Goal: Book appointment/travel/reservation

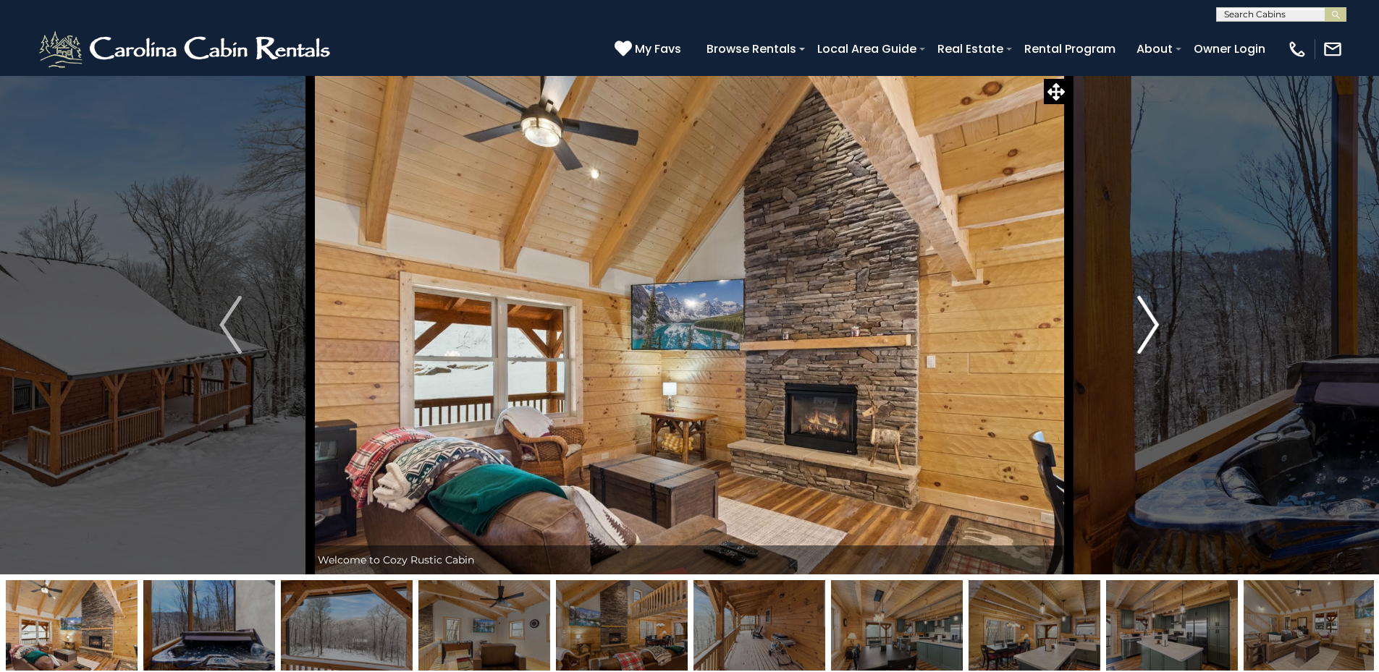
click at [1143, 328] on img "Next" at bounding box center [1148, 325] width 22 height 58
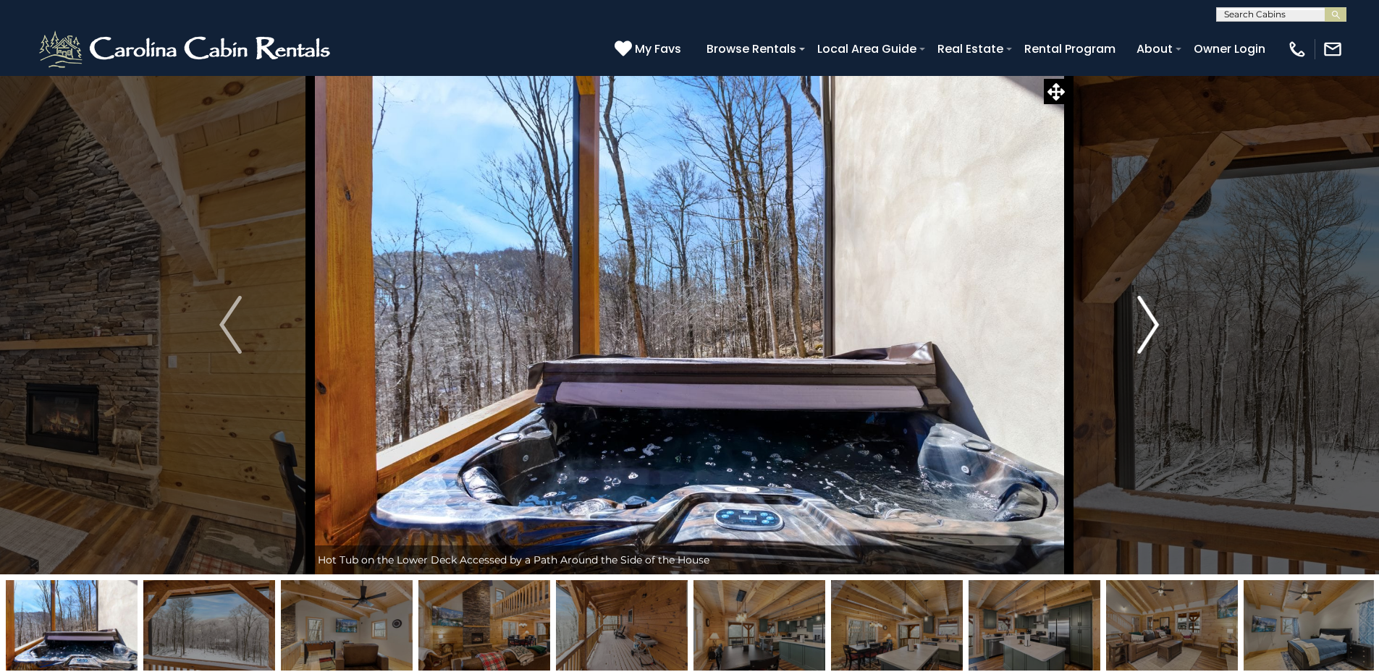
click at [1143, 328] on img "Next" at bounding box center [1148, 325] width 22 height 58
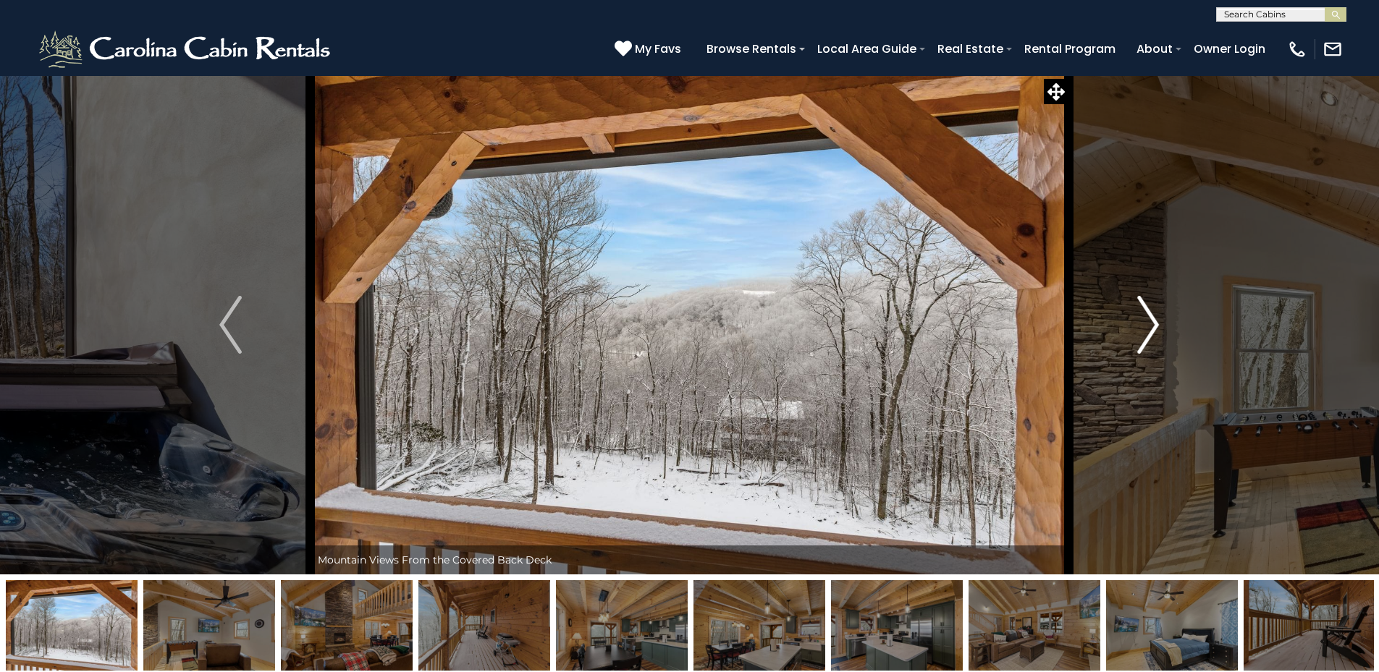
click at [1143, 328] on img "Next" at bounding box center [1148, 325] width 22 height 58
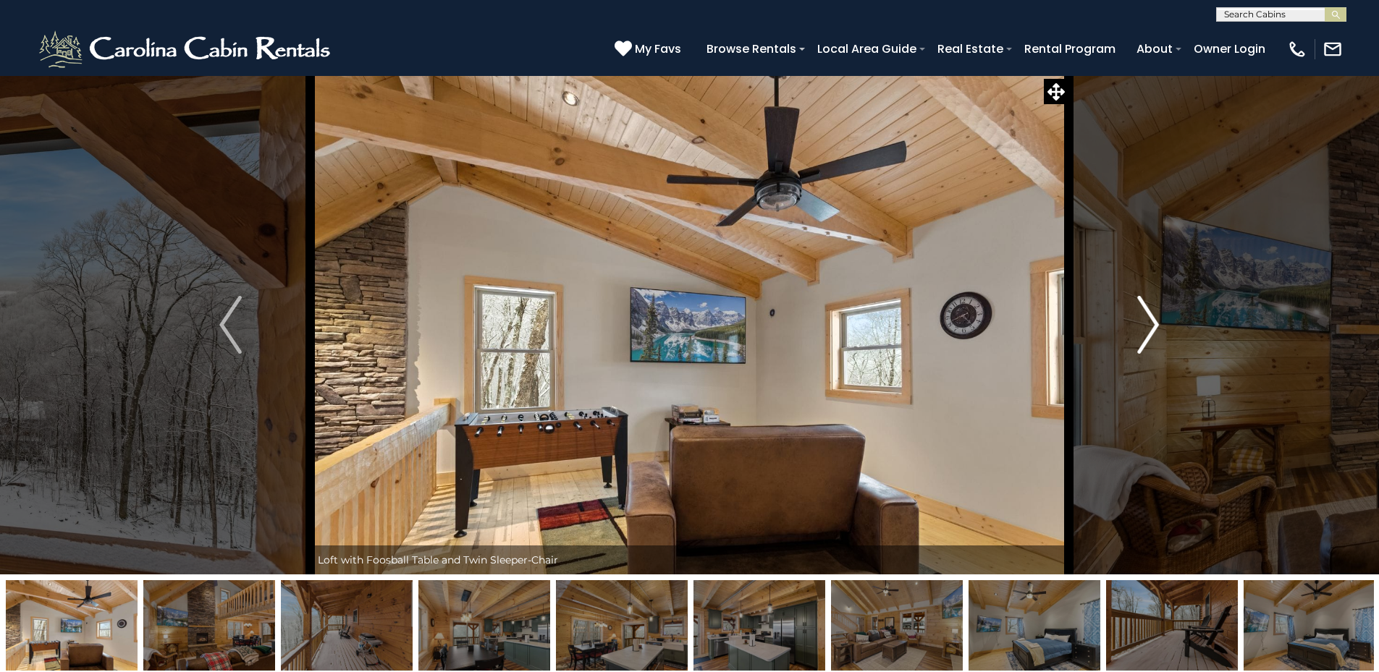
click at [1143, 328] on img "Next" at bounding box center [1148, 325] width 22 height 58
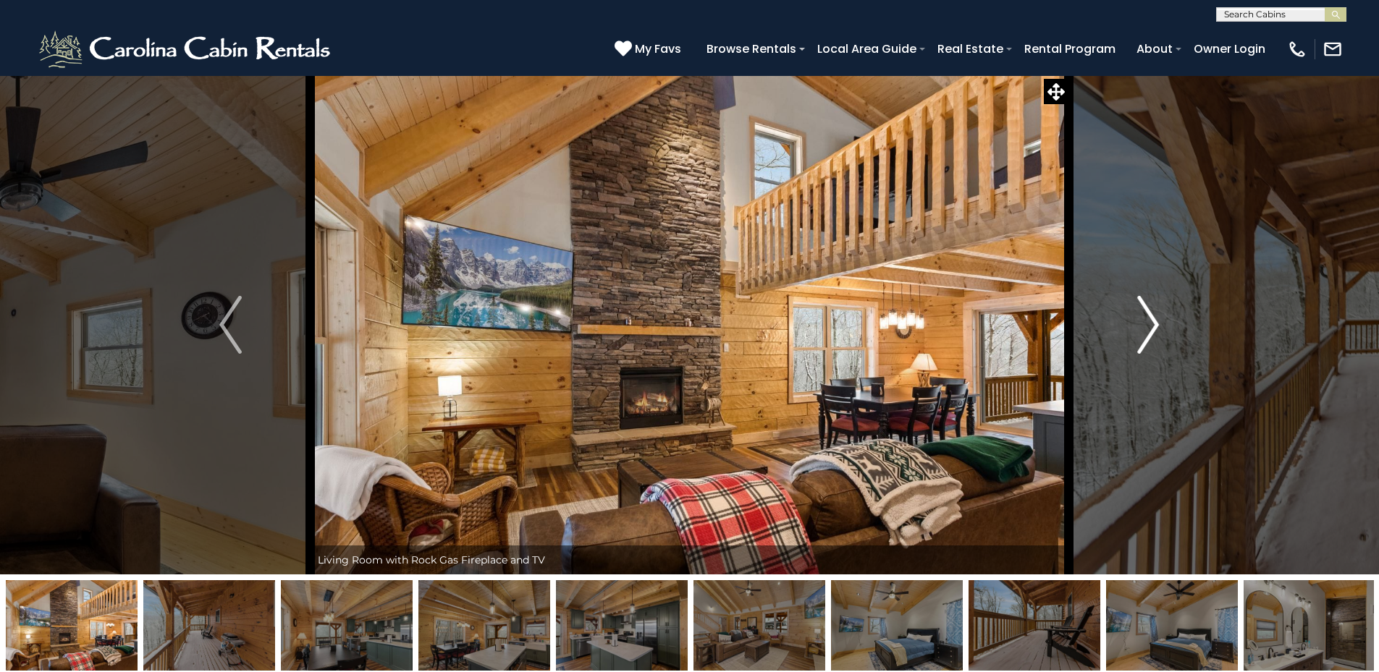
click at [1143, 328] on img "Next" at bounding box center [1148, 325] width 22 height 58
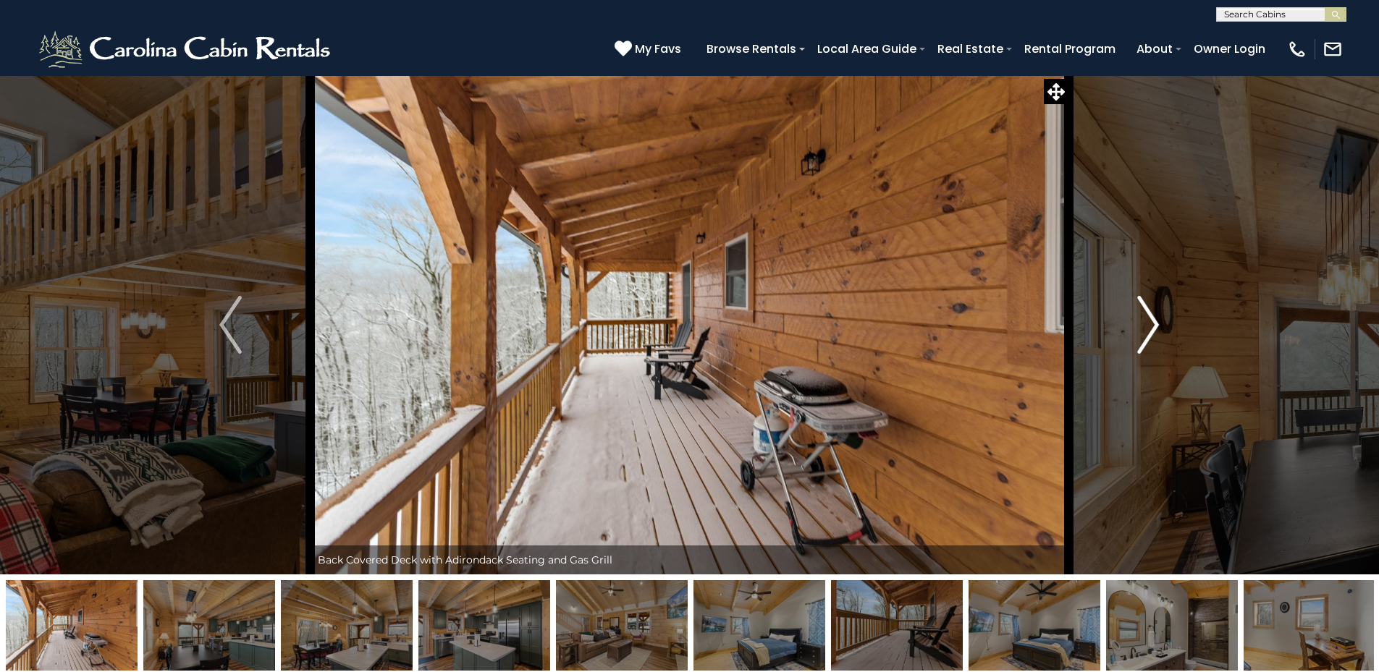
click at [1143, 328] on img "Next" at bounding box center [1148, 325] width 22 height 58
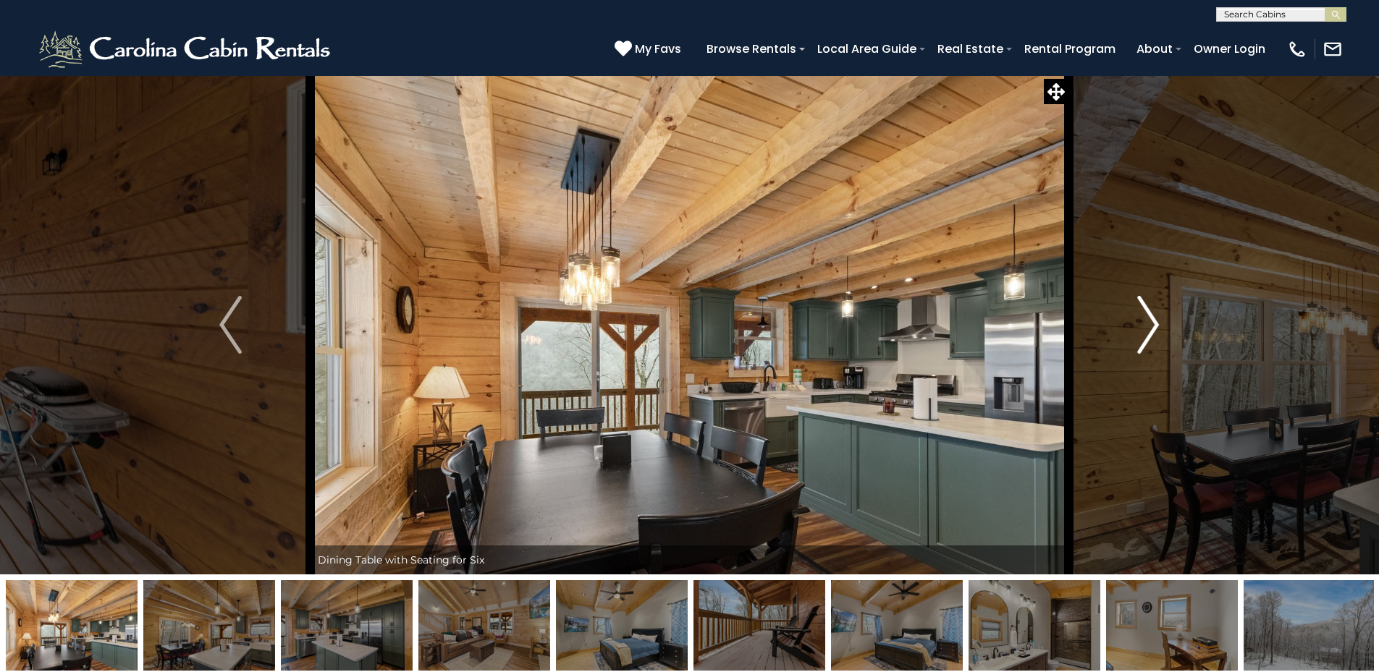
click at [1143, 328] on img "Next" at bounding box center [1148, 325] width 22 height 58
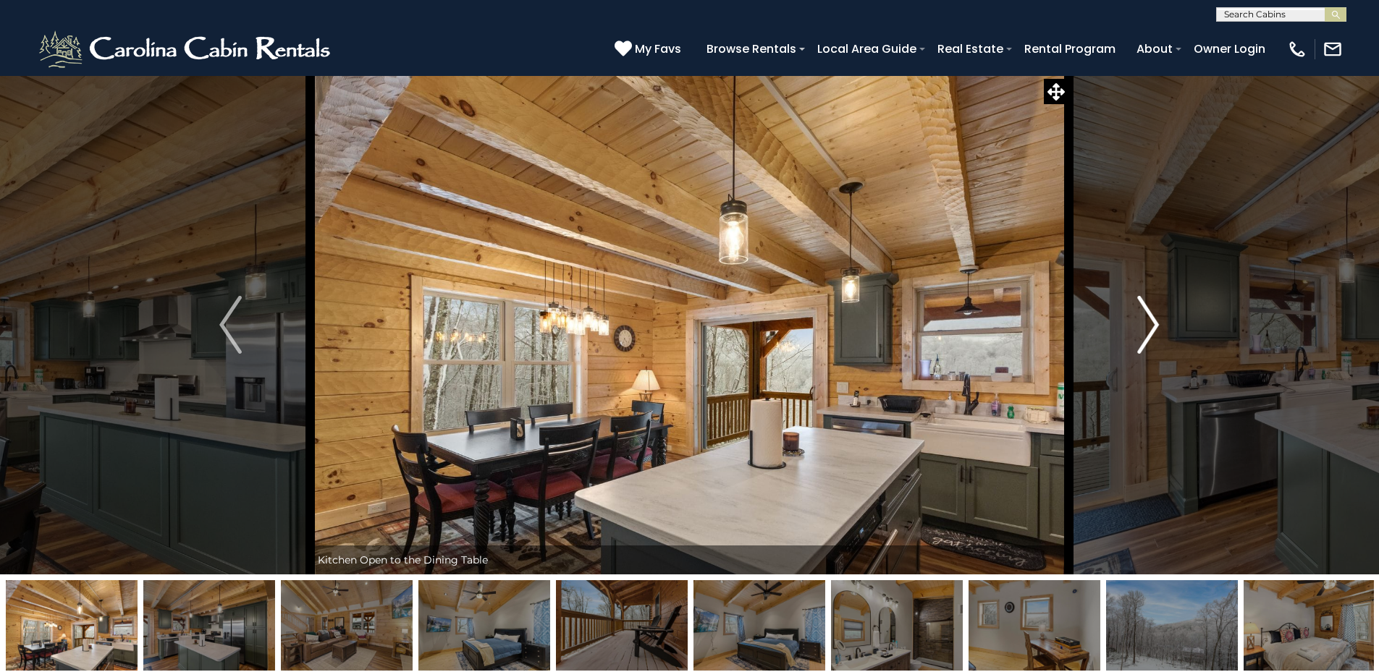
click at [1143, 328] on img "Next" at bounding box center [1148, 325] width 22 height 58
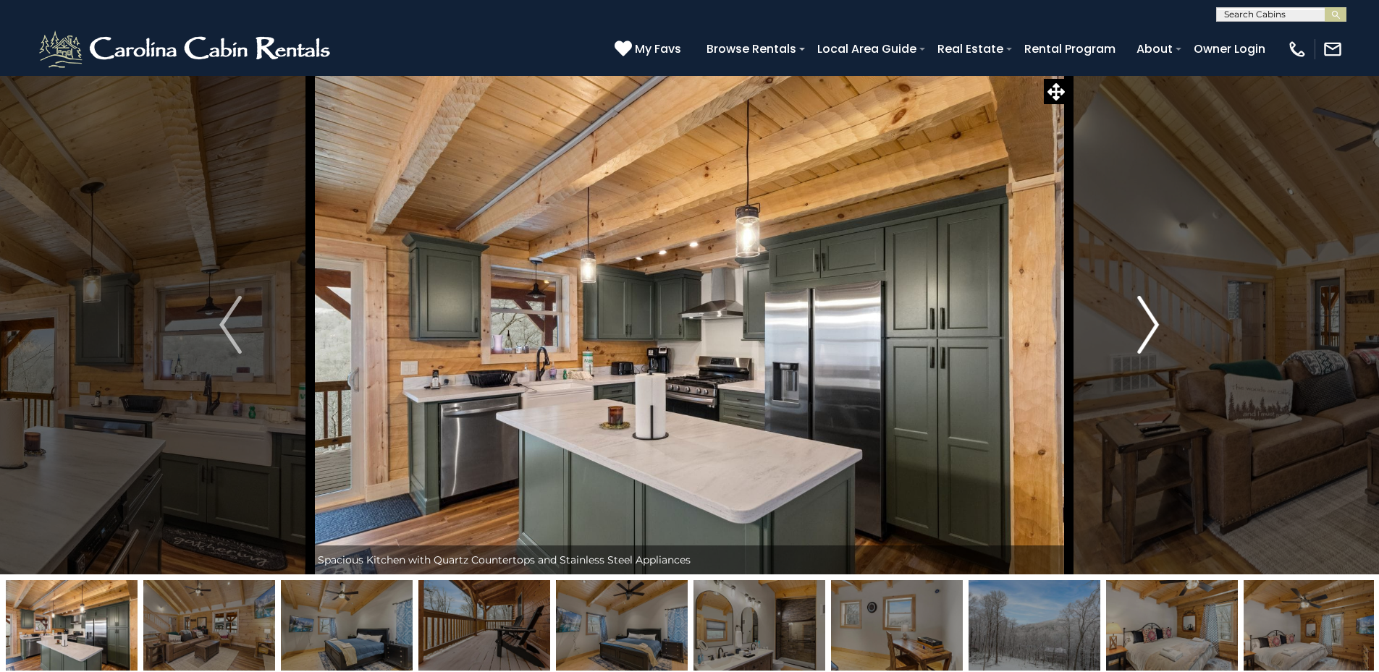
click at [1143, 328] on img "Next" at bounding box center [1148, 325] width 22 height 58
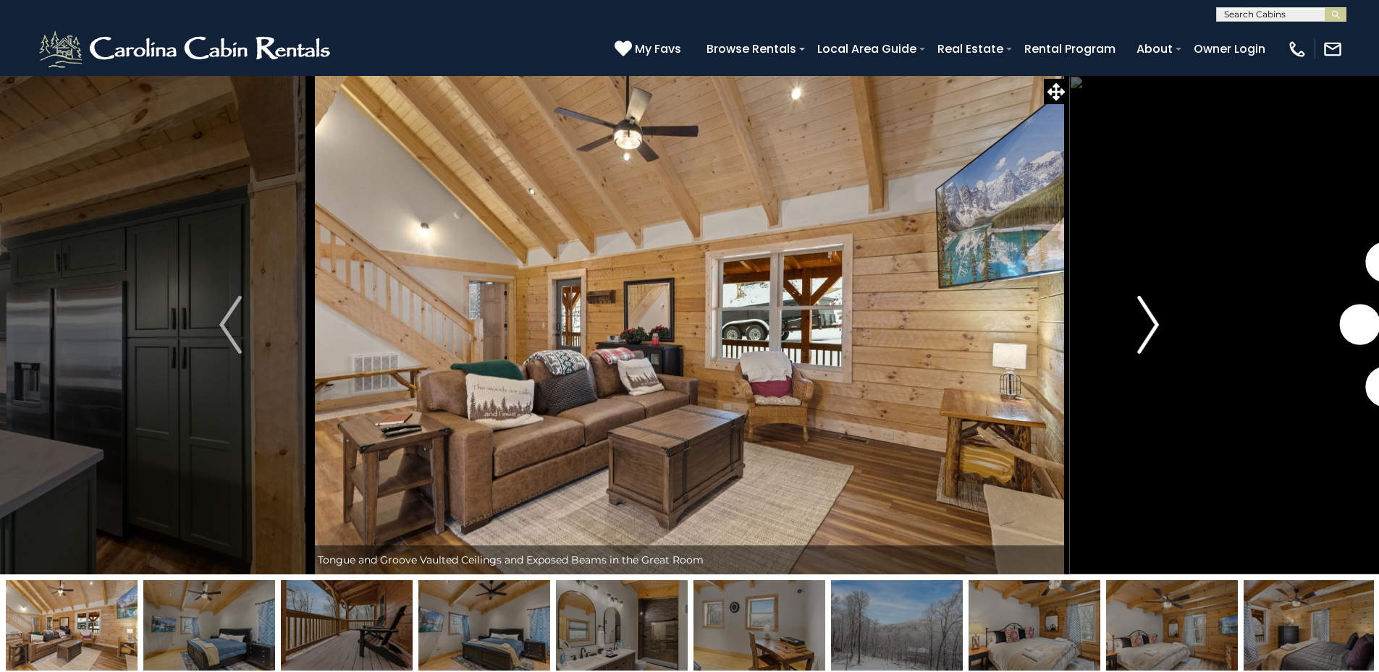
click at [1143, 328] on img "Next" at bounding box center [1148, 325] width 22 height 58
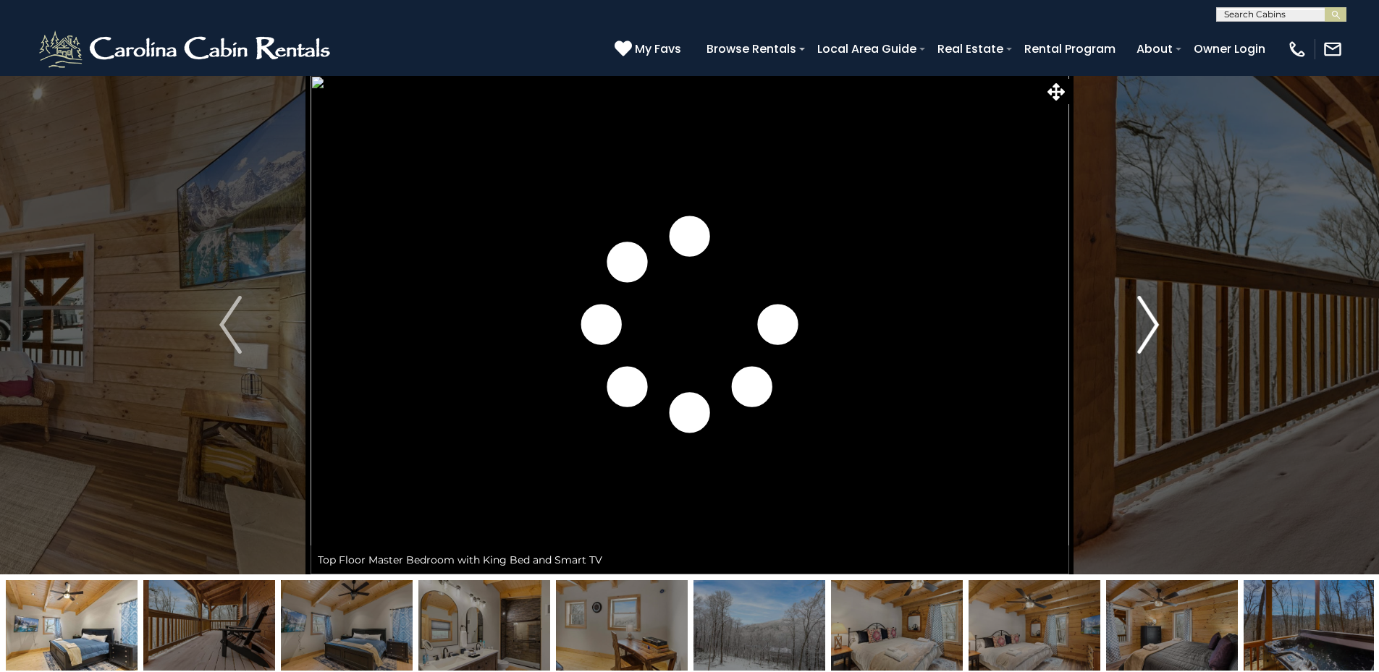
click at [1143, 328] on img "Next" at bounding box center [1148, 325] width 22 height 58
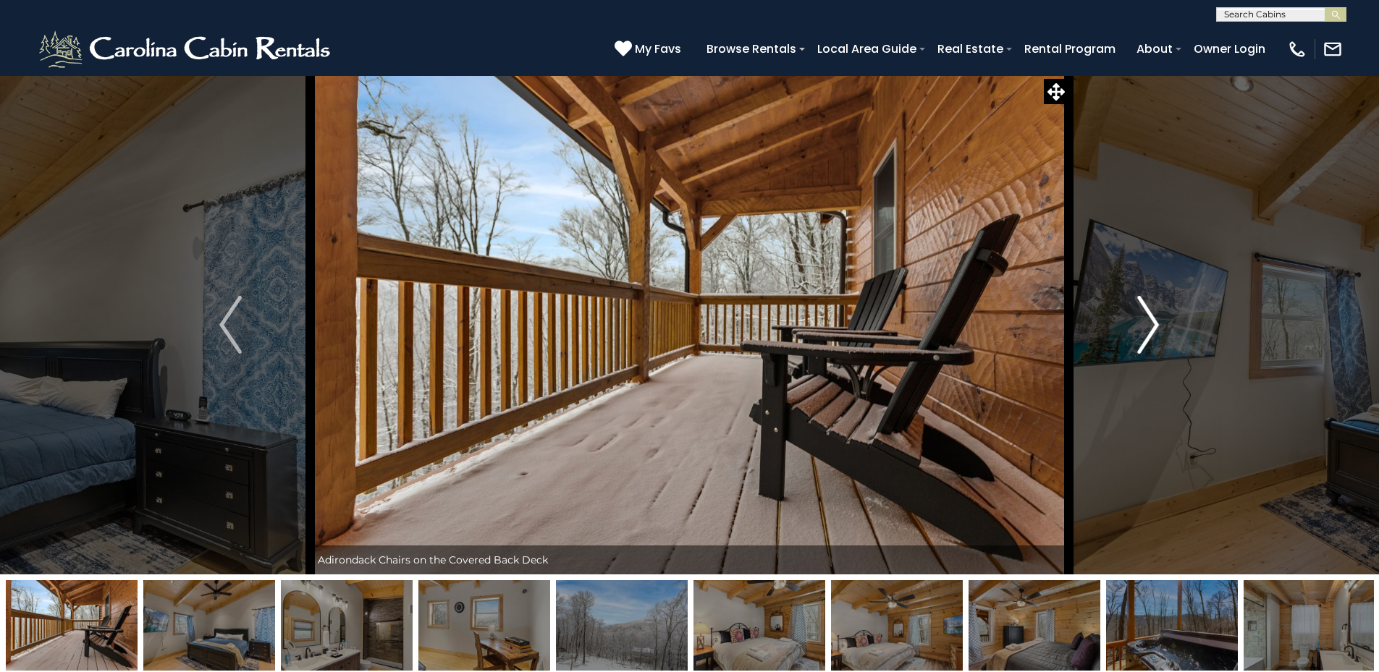
click at [1143, 328] on img "Next" at bounding box center [1148, 325] width 22 height 58
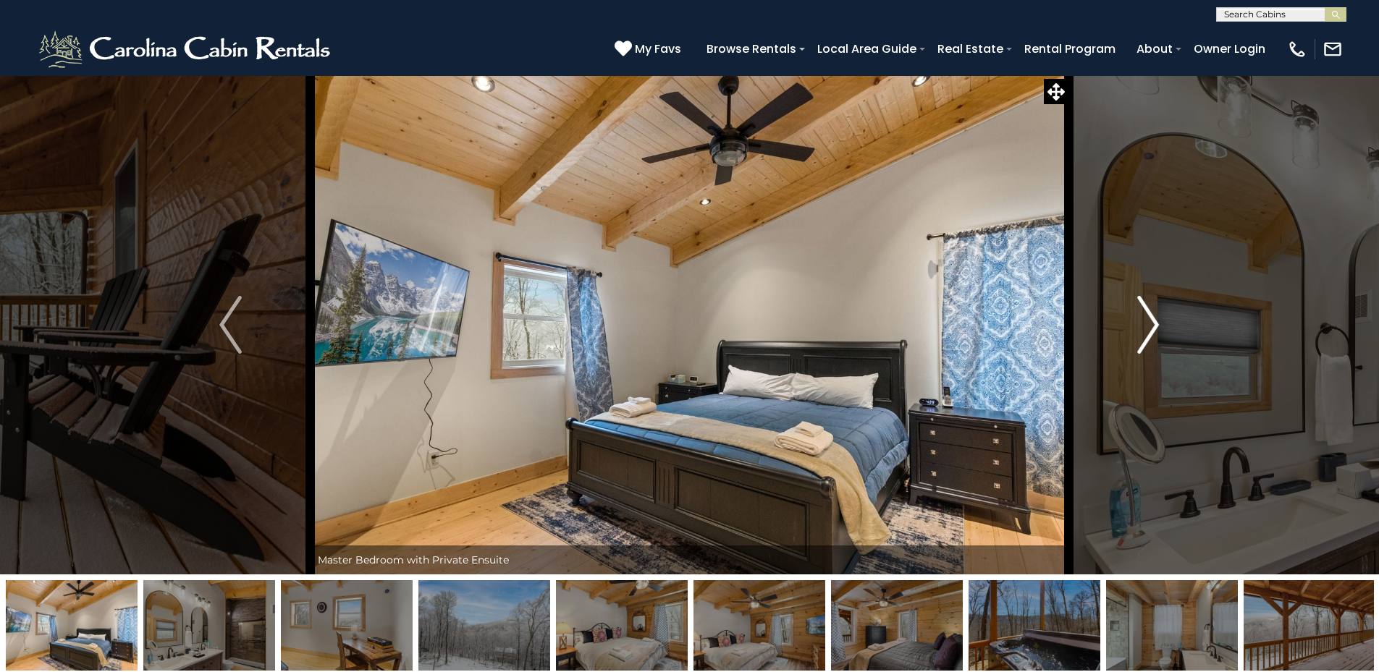
click at [1143, 328] on img "Next" at bounding box center [1148, 325] width 22 height 58
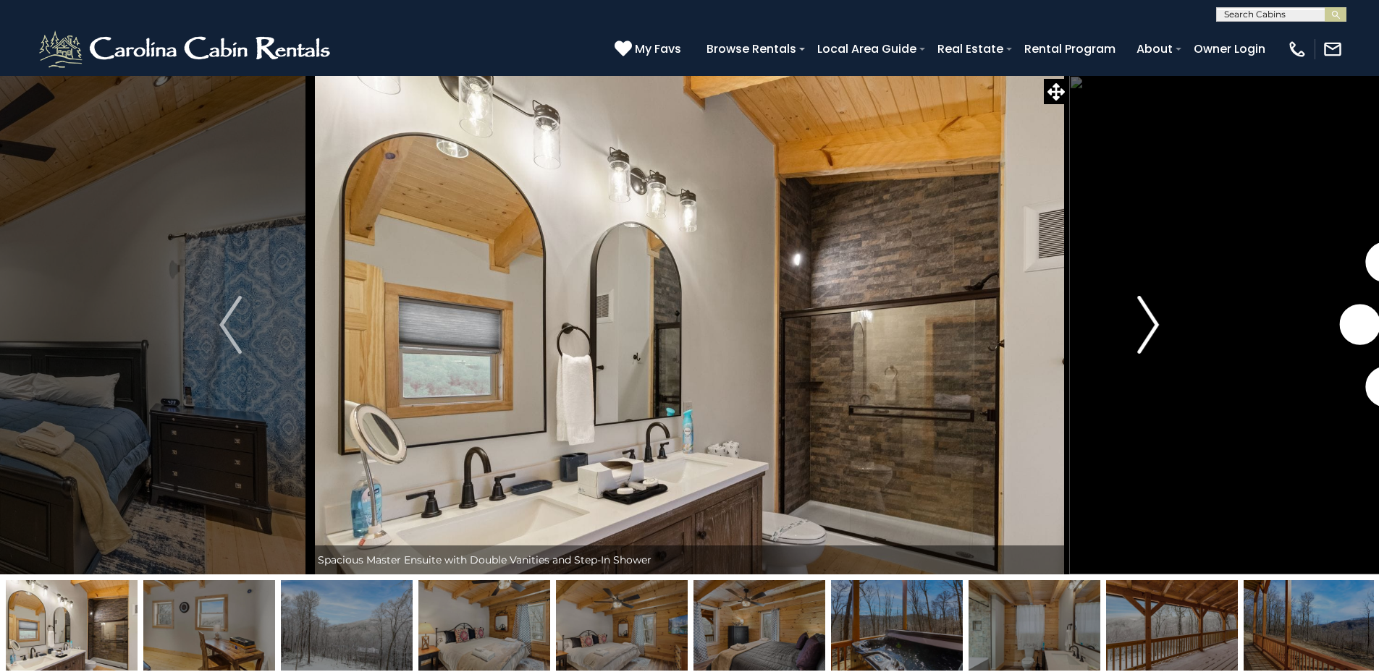
click at [1143, 328] on img "Next" at bounding box center [1148, 325] width 22 height 58
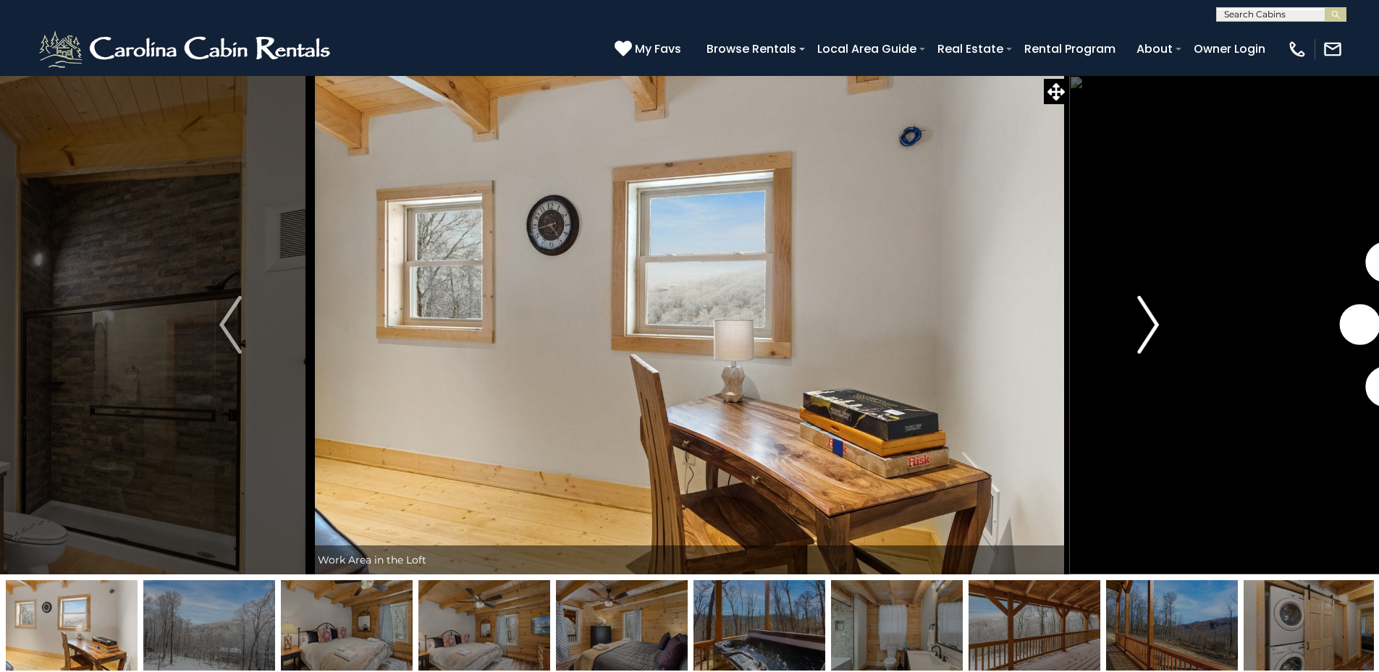
click at [1143, 328] on img "Next" at bounding box center [1148, 325] width 22 height 58
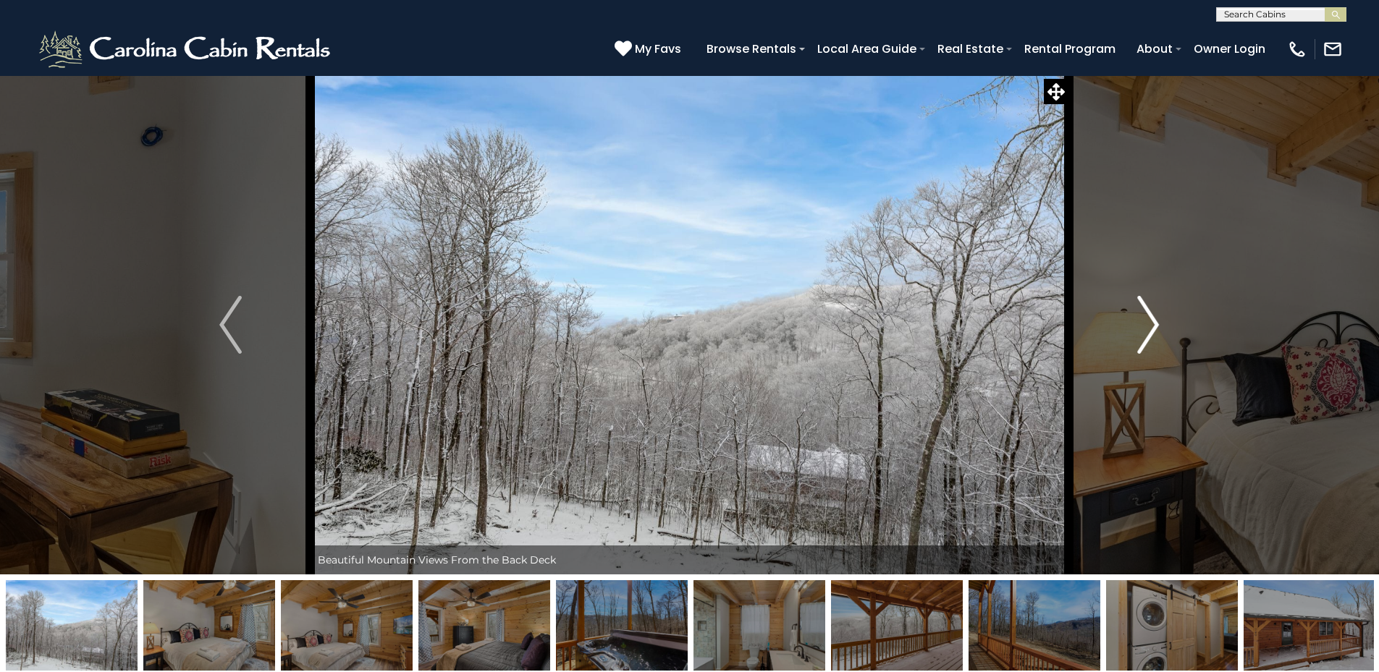
click at [1143, 328] on img "Next" at bounding box center [1148, 325] width 22 height 58
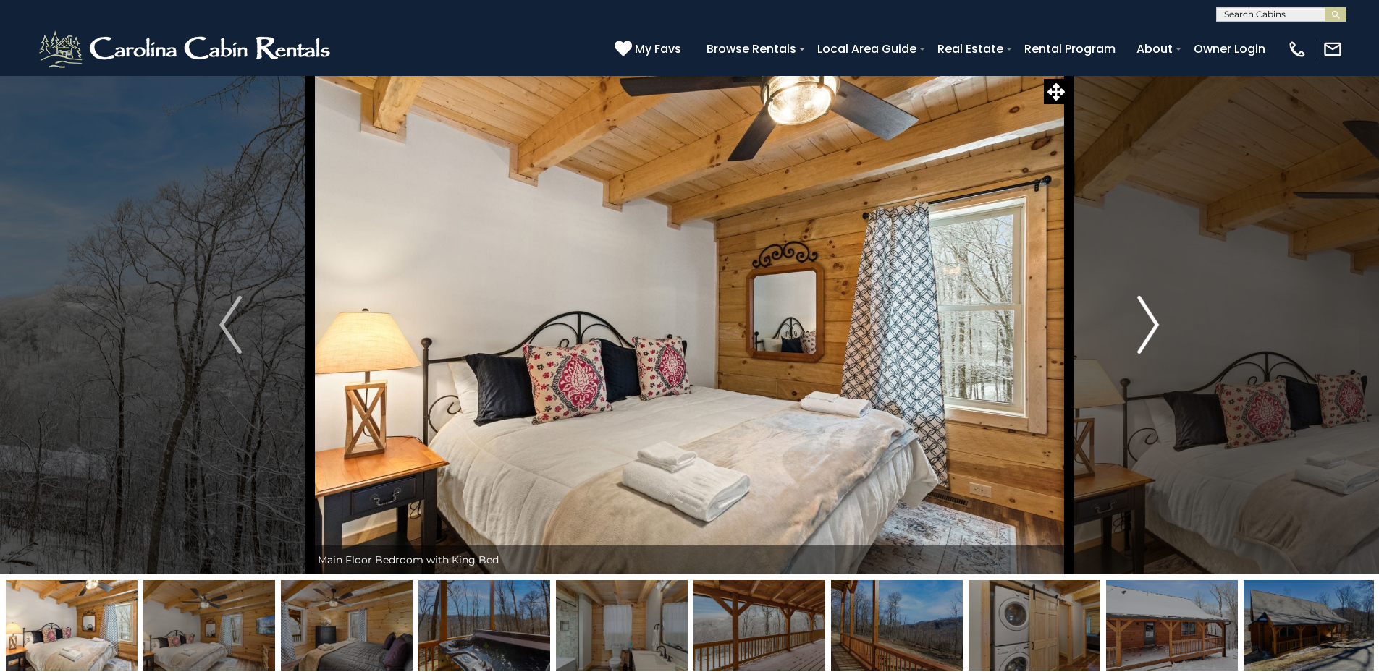
click at [1143, 328] on img "Next" at bounding box center [1148, 325] width 22 height 58
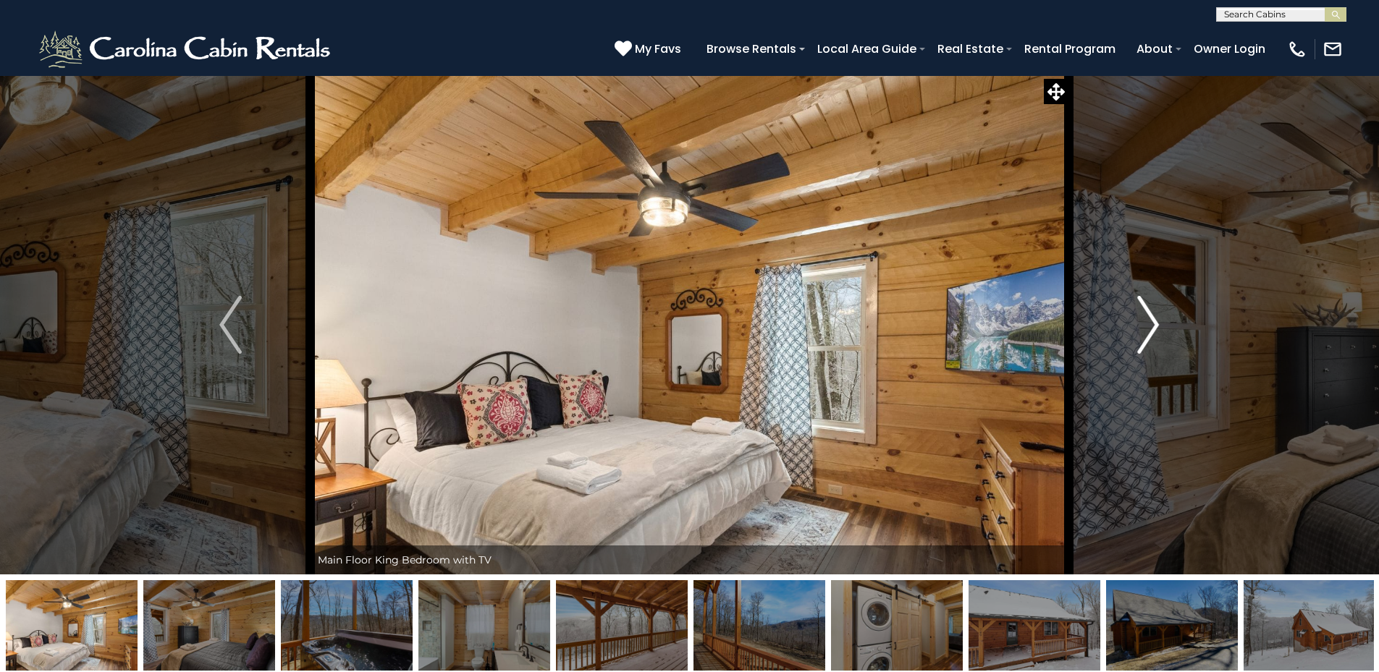
click at [1143, 328] on img "Next" at bounding box center [1148, 325] width 22 height 58
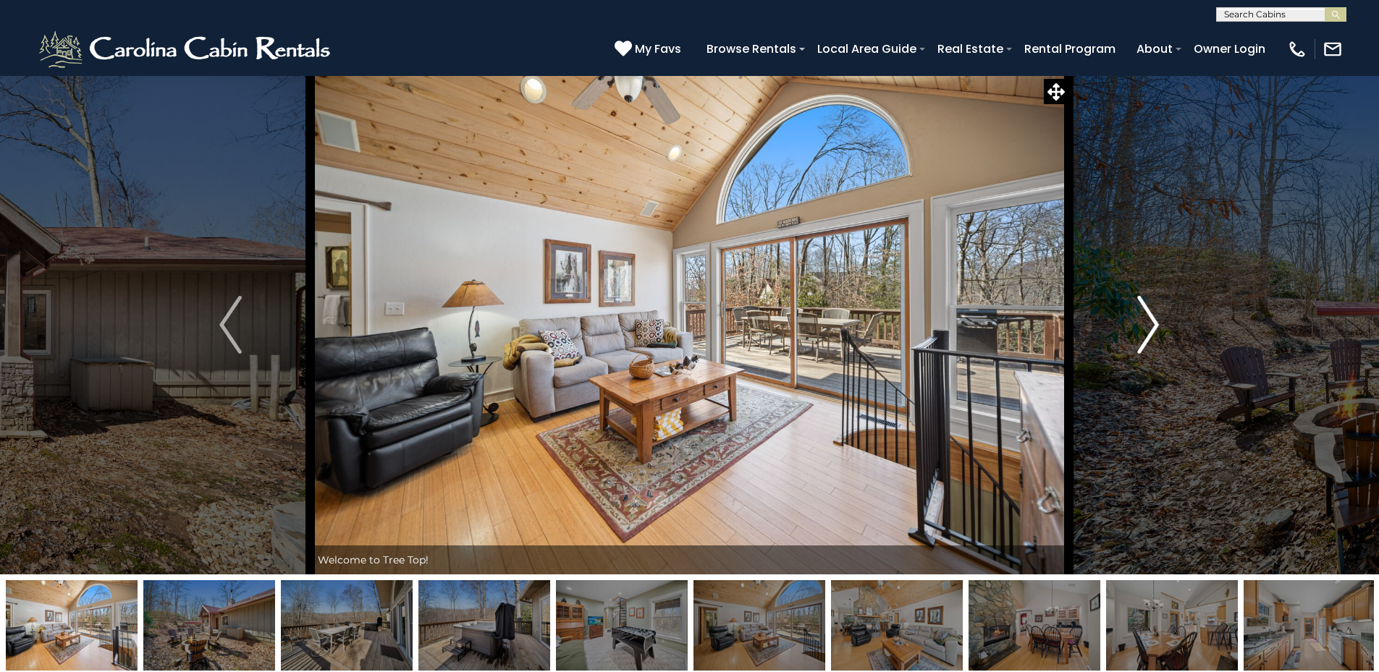
click at [1135, 331] on button "Next" at bounding box center [1147, 324] width 159 height 499
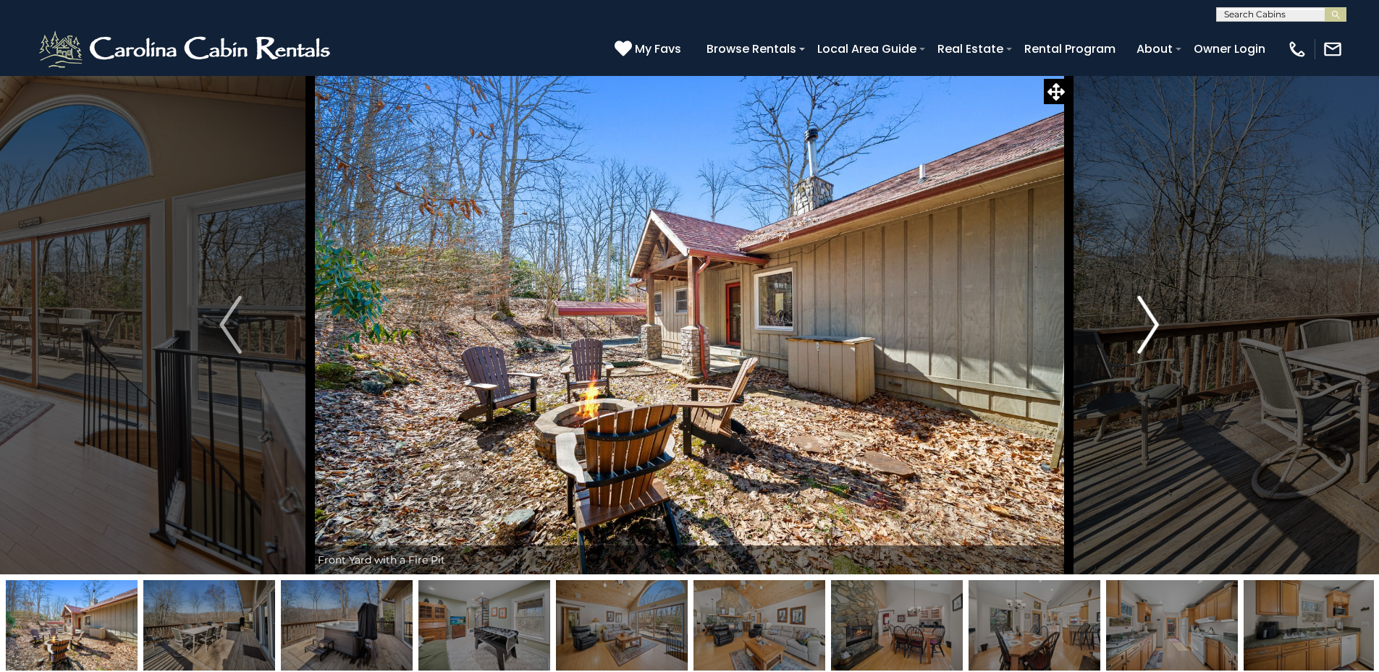
click at [1135, 331] on button "Next" at bounding box center [1147, 324] width 159 height 499
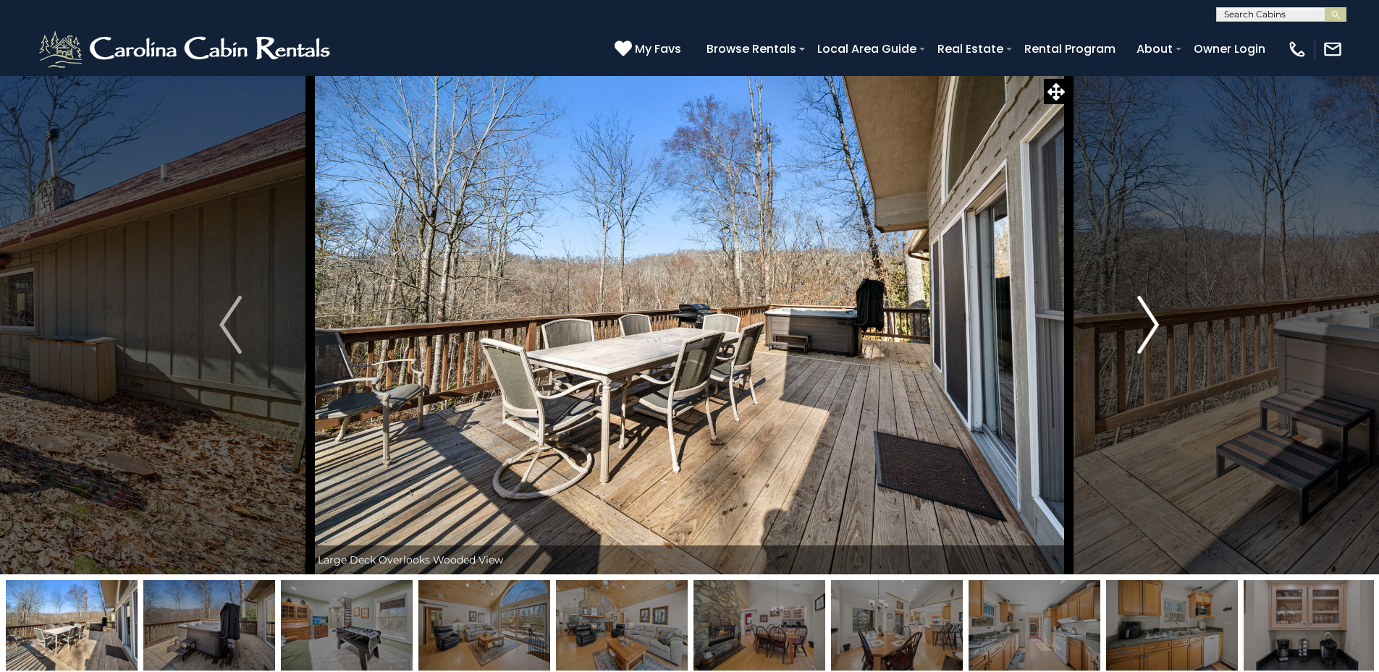
click at [1135, 331] on button "Next" at bounding box center [1147, 324] width 159 height 499
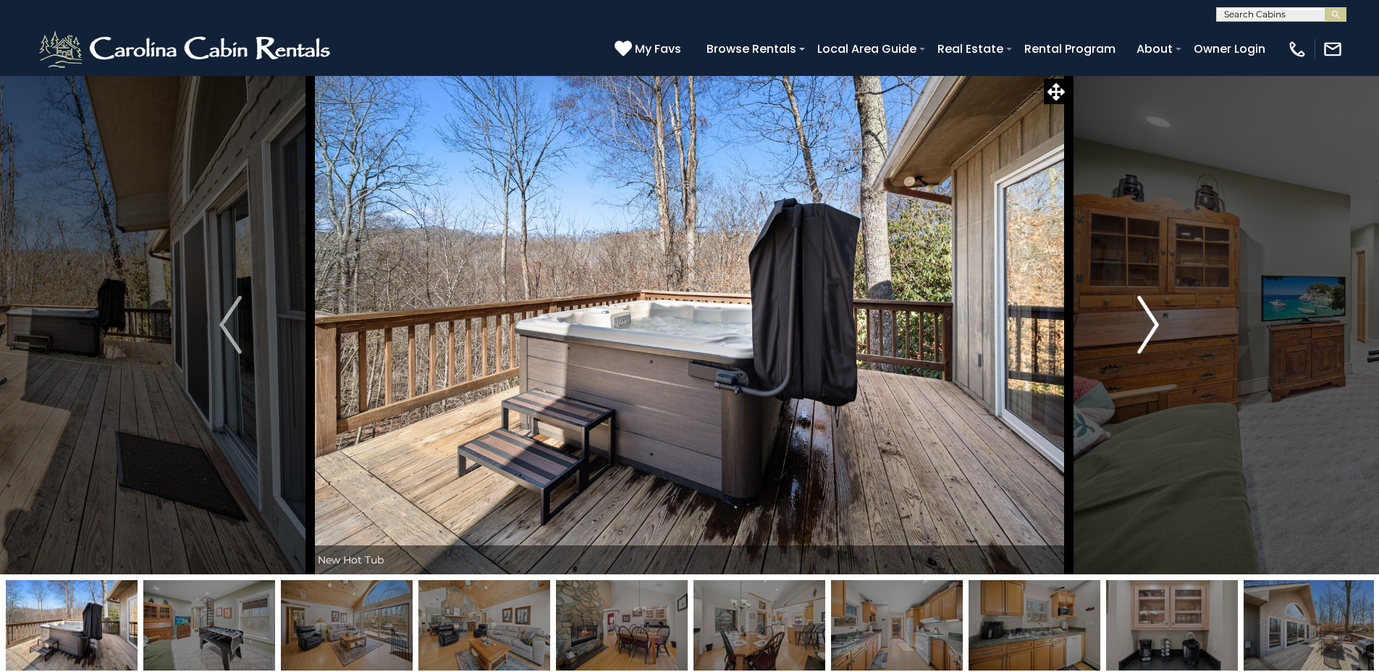
click at [1135, 331] on button "Next" at bounding box center [1147, 324] width 159 height 499
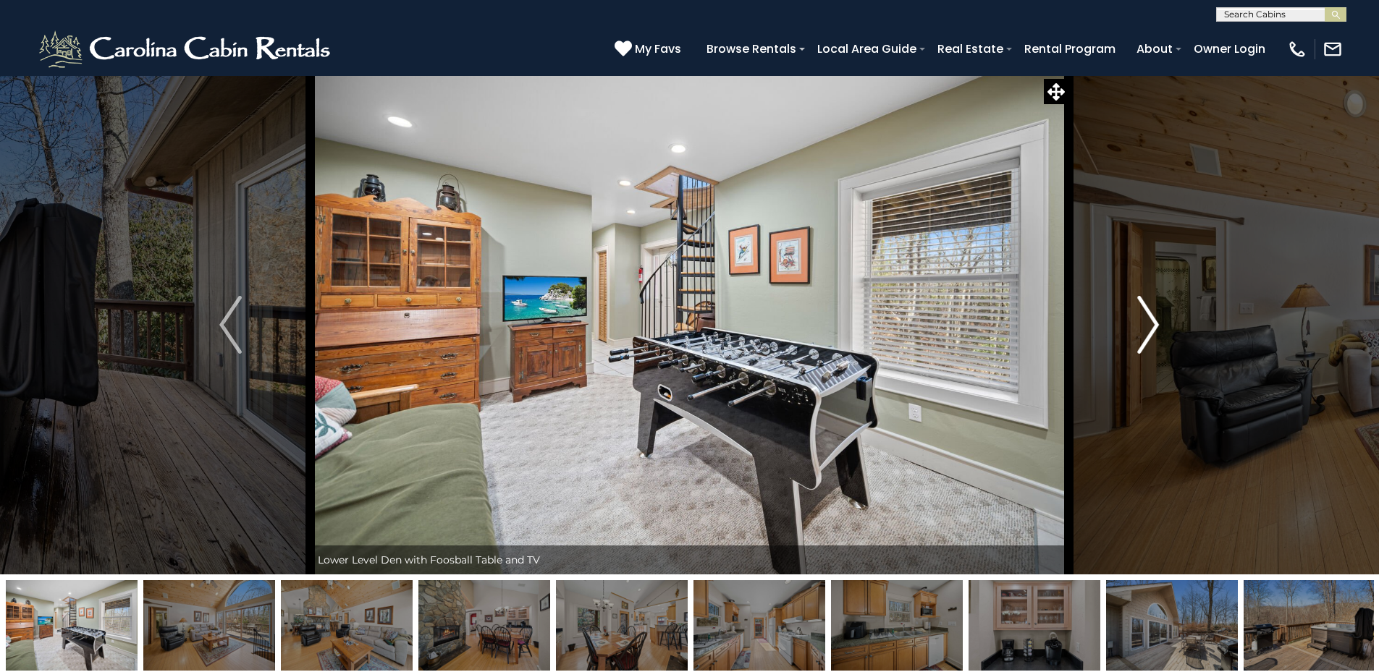
click at [1135, 331] on button "Next" at bounding box center [1147, 324] width 159 height 499
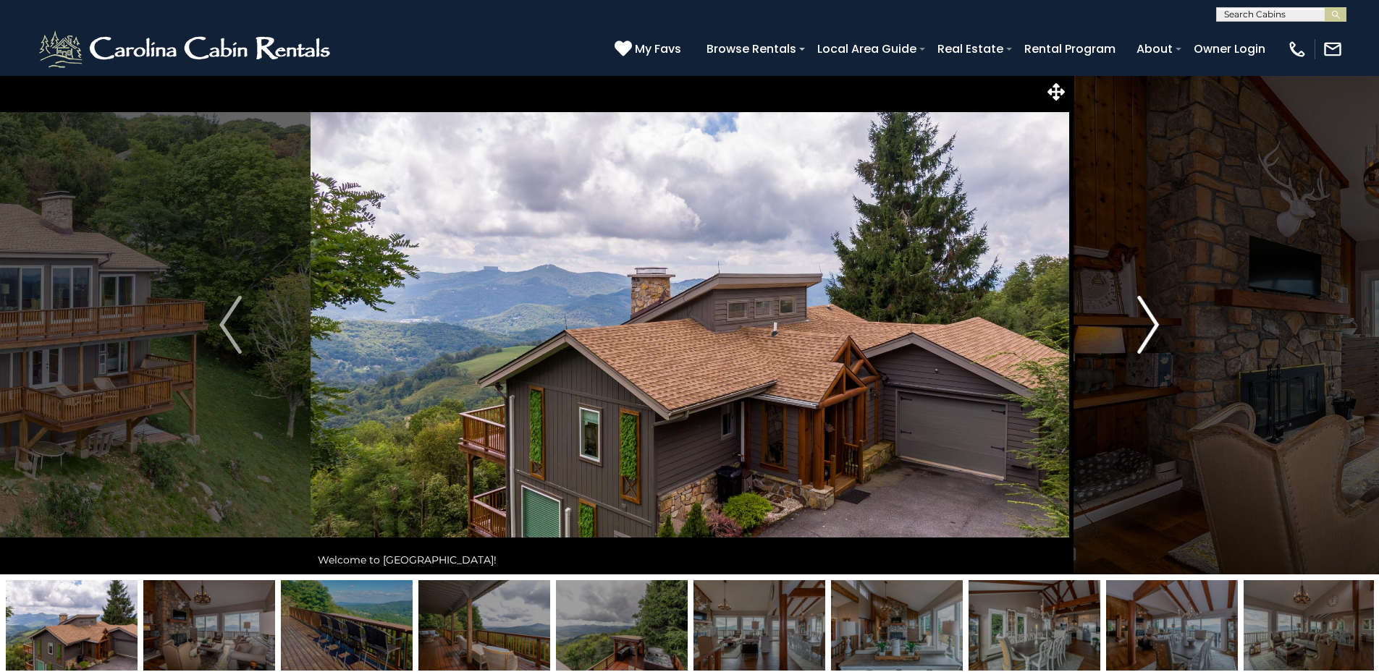
click at [1137, 321] on img "Next" at bounding box center [1148, 325] width 22 height 58
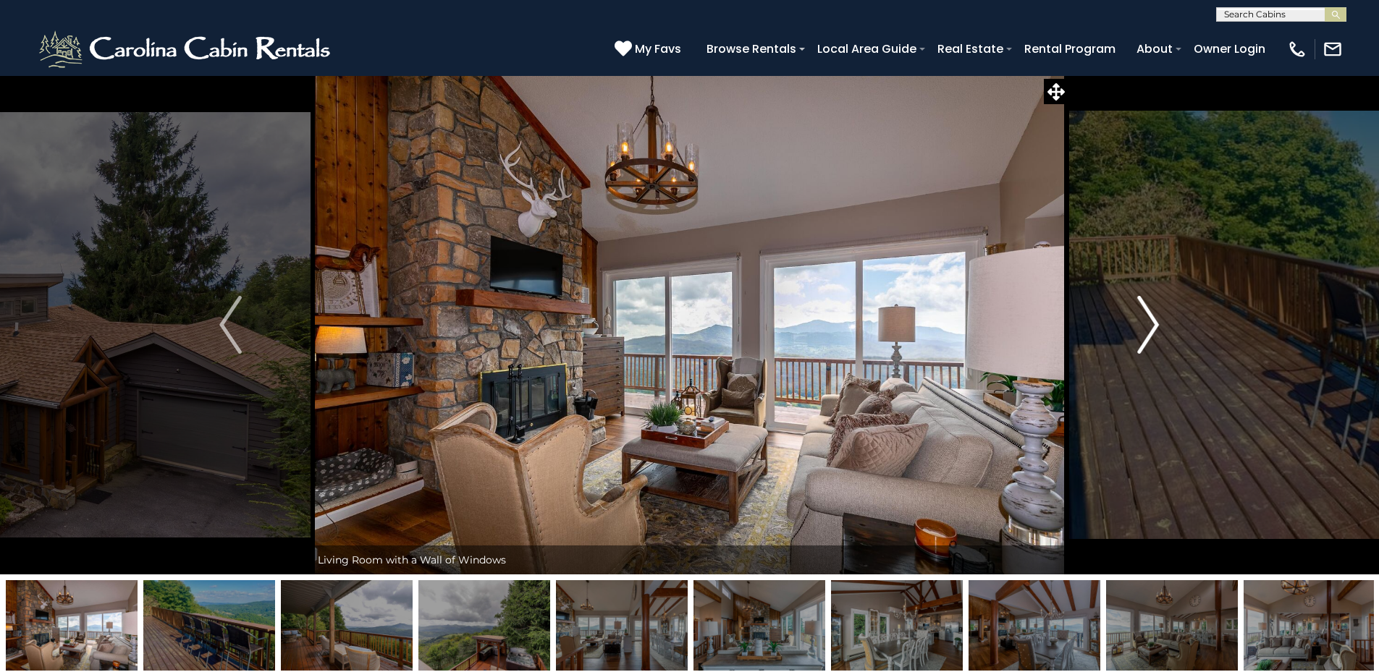
click at [1137, 321] on img "Next" at bounding box center [1148, 325] width 22 height 58
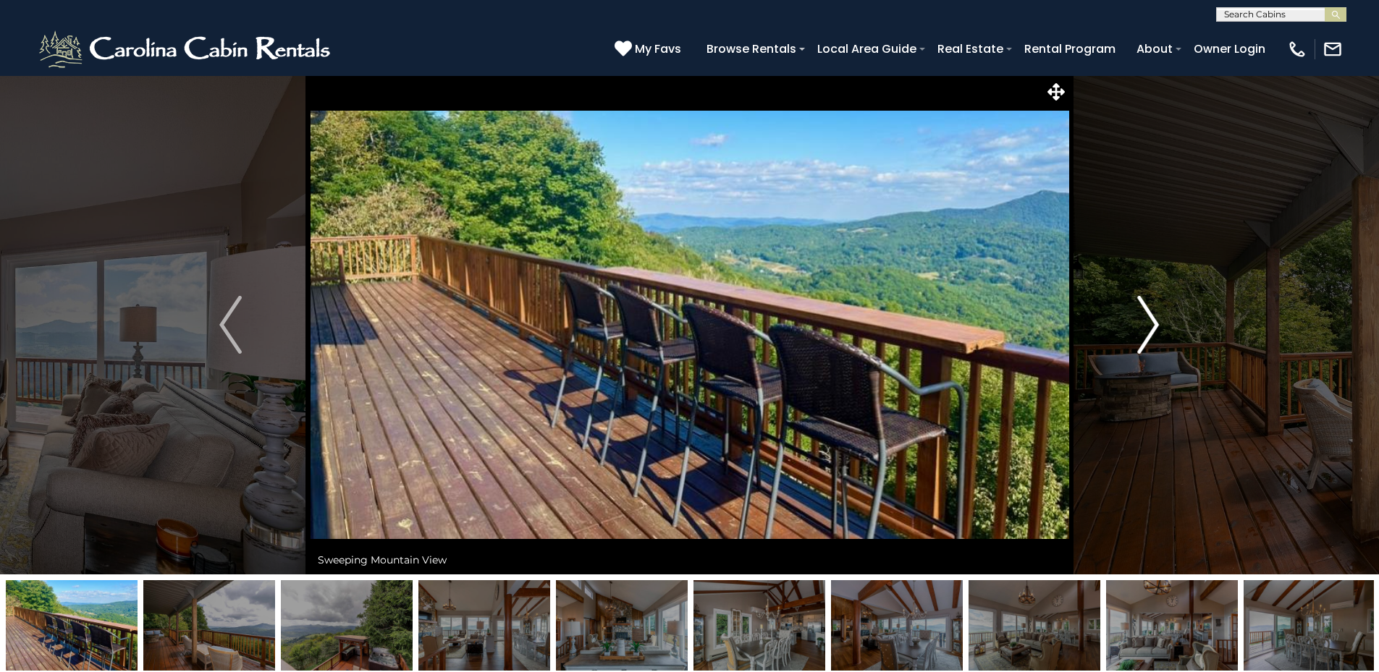
click at [1146, 313] on img "Next" at bounding box center [1148, 325] width 22 height 58
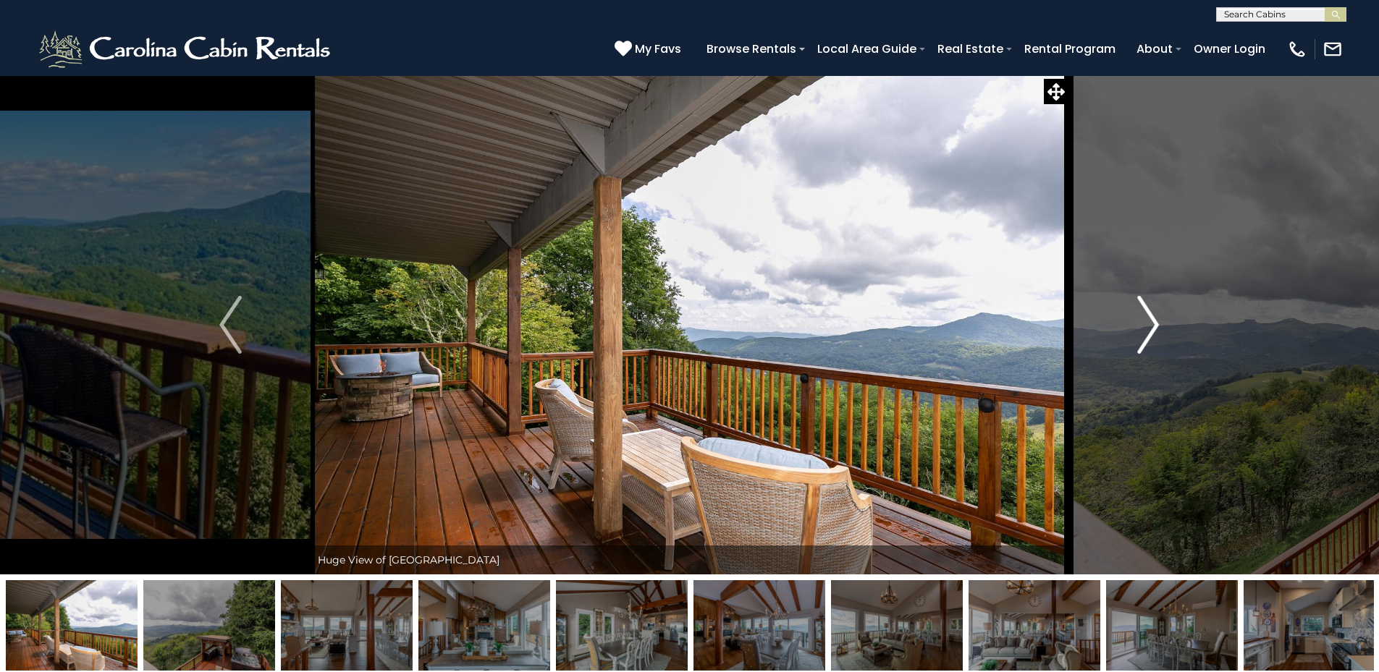
click at [1146, 313] on img "Next" at bounding box center [1148, 325] width 22 height 58
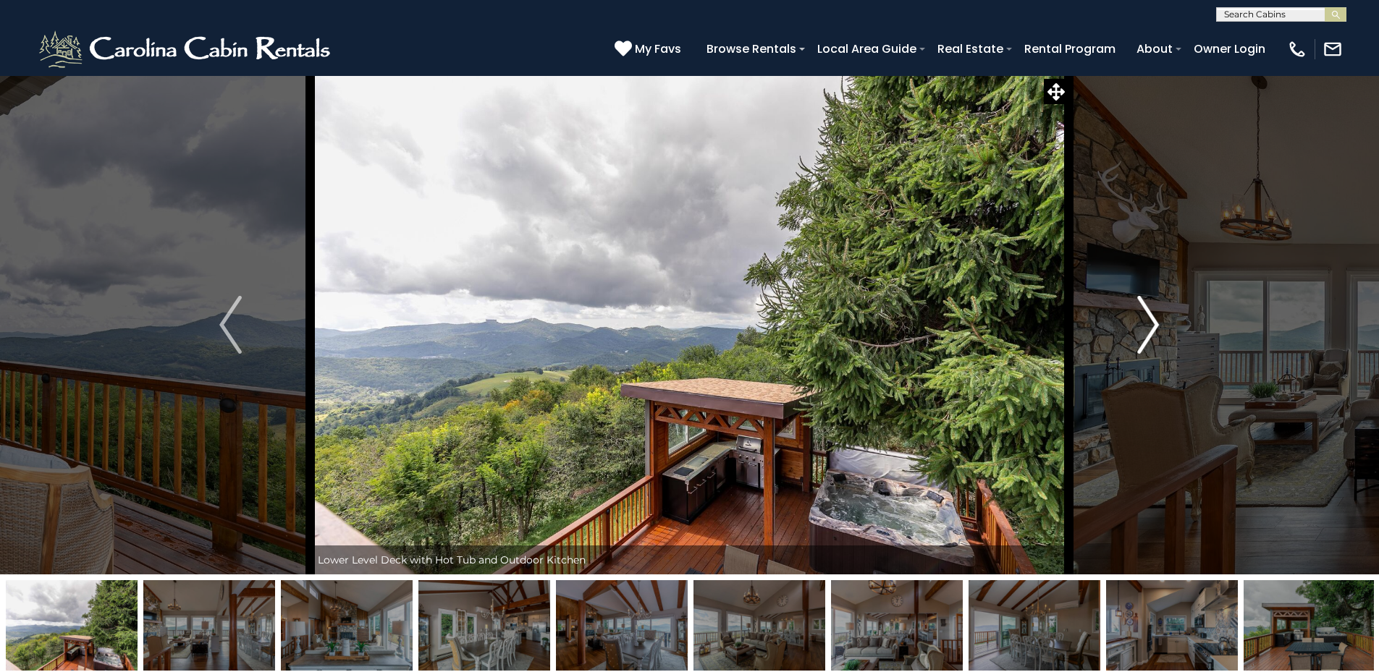
click at [1146, 313] on img "Next" at bounding box center [1148, 325] width 22 height 58
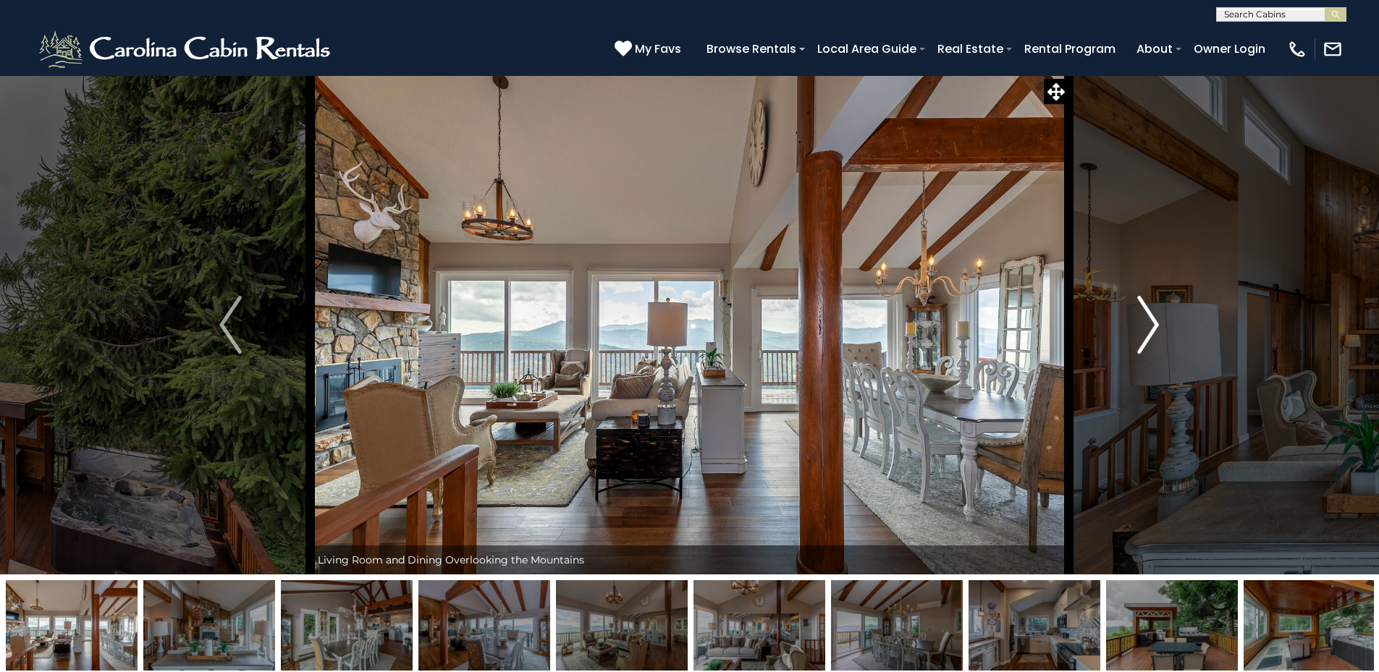
click at [1146, 313] on img "Next" at bounding box center [1148, 325] width 22 height 58
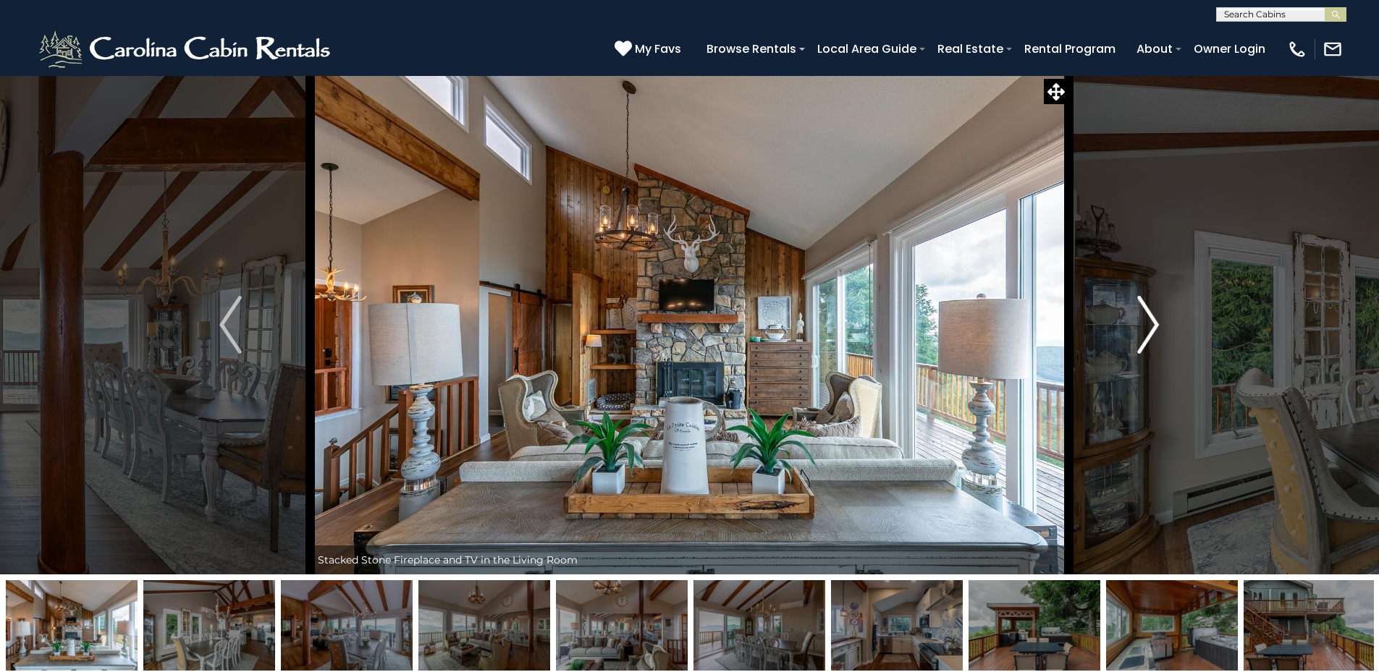
click at [1146, 313] on img "Next" at bounding box center [1148, 325] width 22 height 58
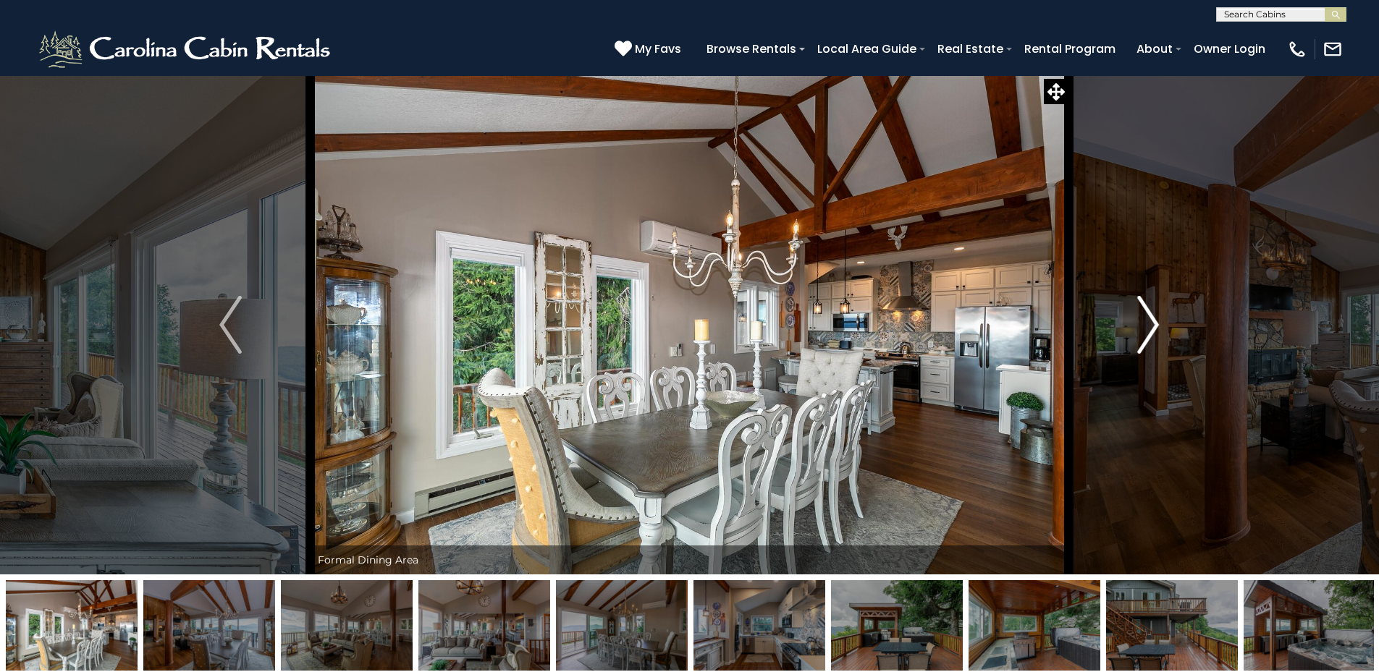
click at [1146, 313] on img "Next" at bounding box center [1148, 325] width 22 height 58
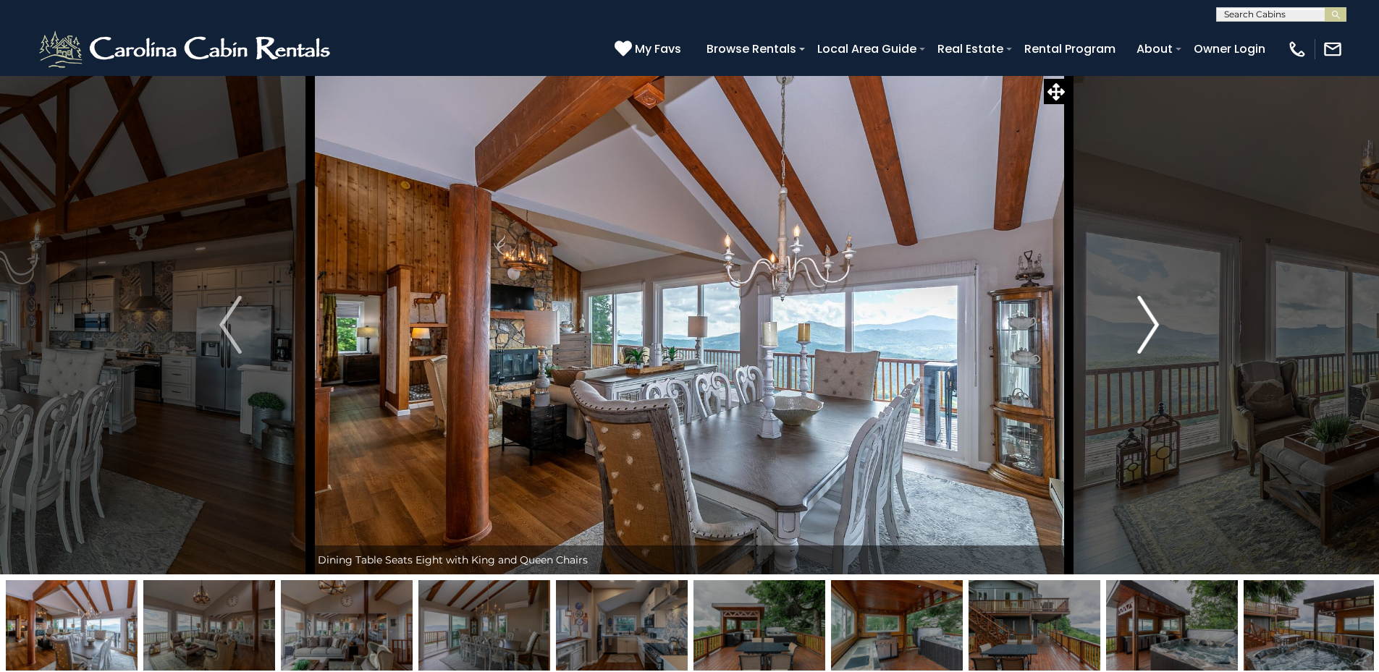
click at [1146, 313] on img "Next" at bounding box center [1148, 325] width 22 height 58
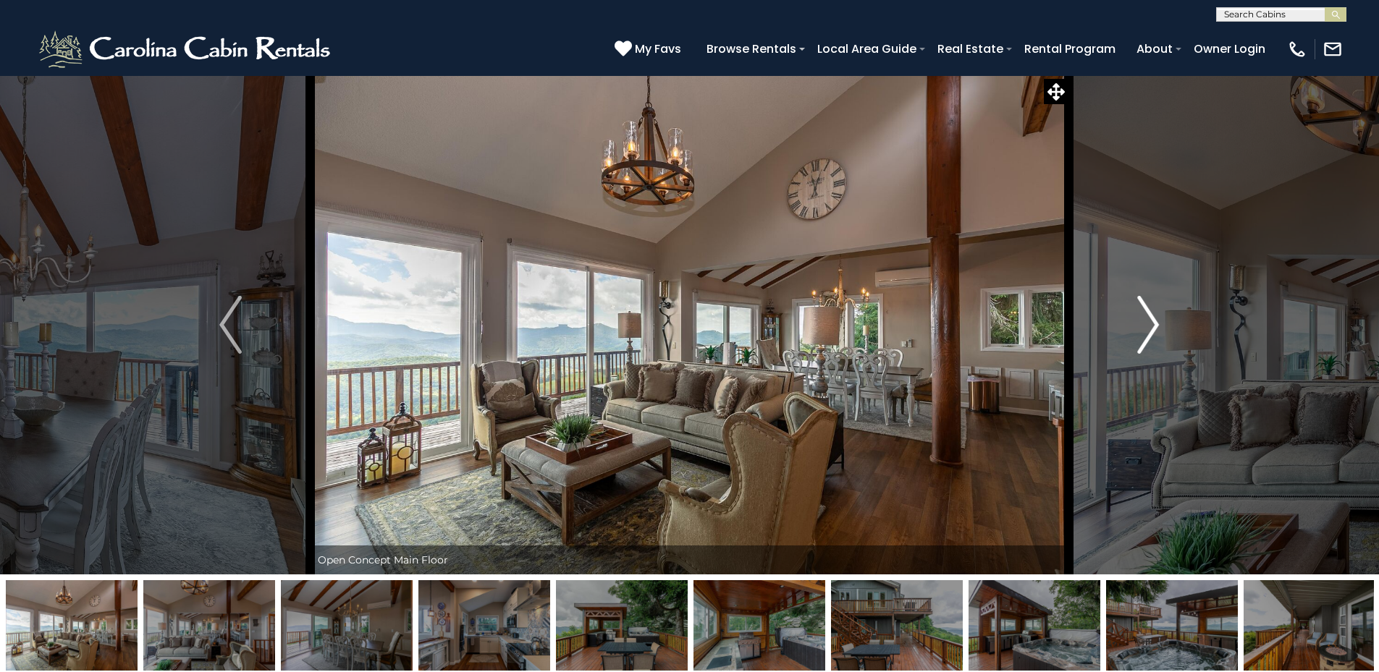
click at [1146, 313] on img "Next" at bounding box center [1148, 325] width 22 height 58
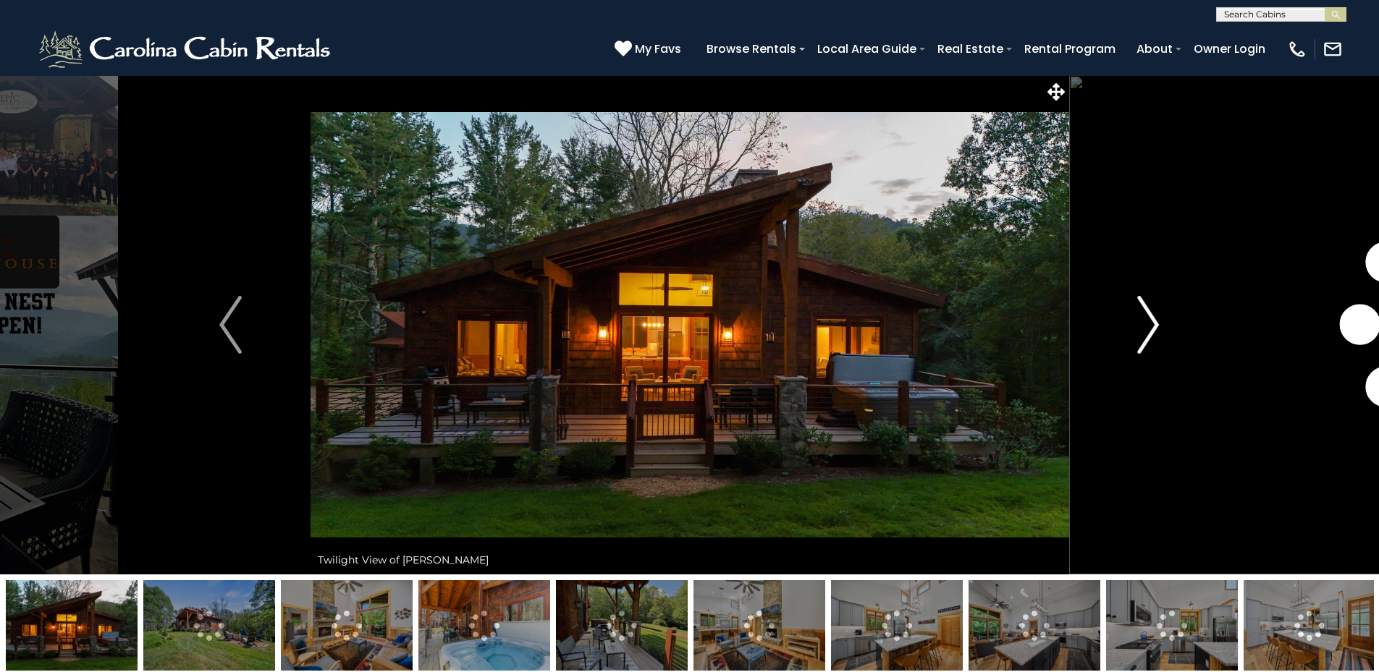
click at [1118, 319] on button "Next" at bounding box center [1147, 324] width 159 height 499
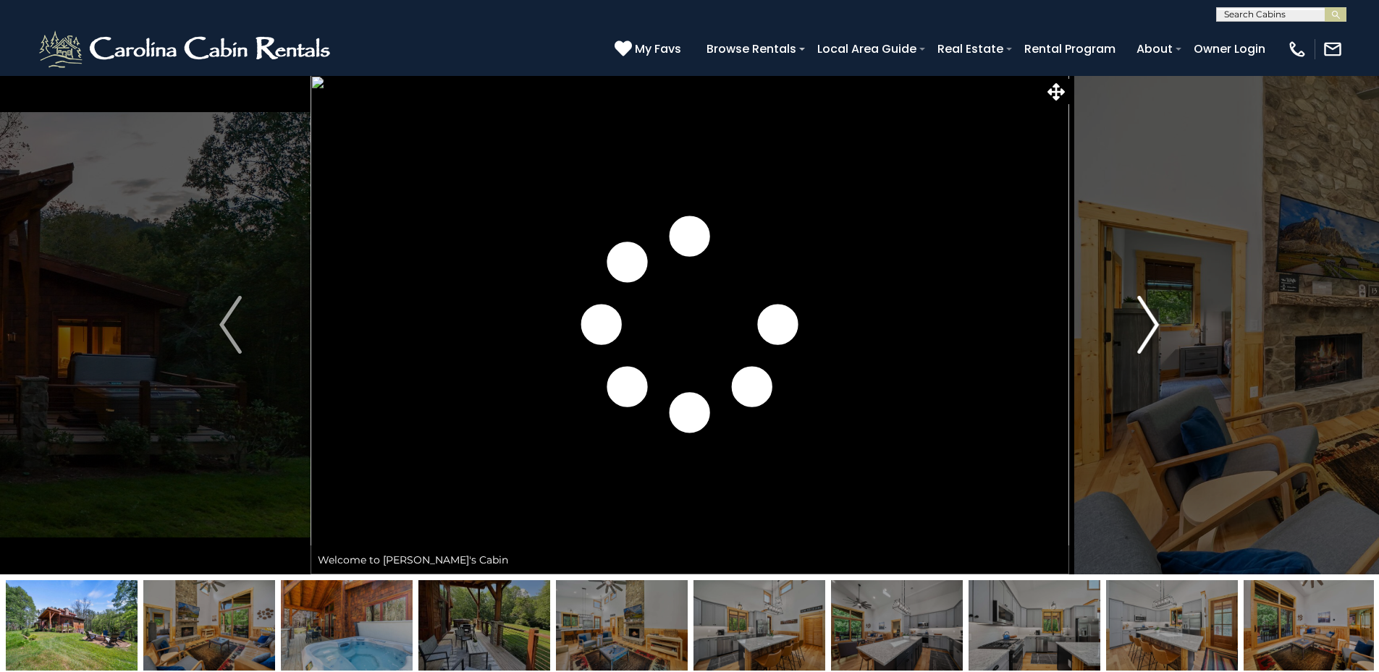
click at [1118, 319] on button "Next" at bounding box center [1147, 324] width 159 height 499
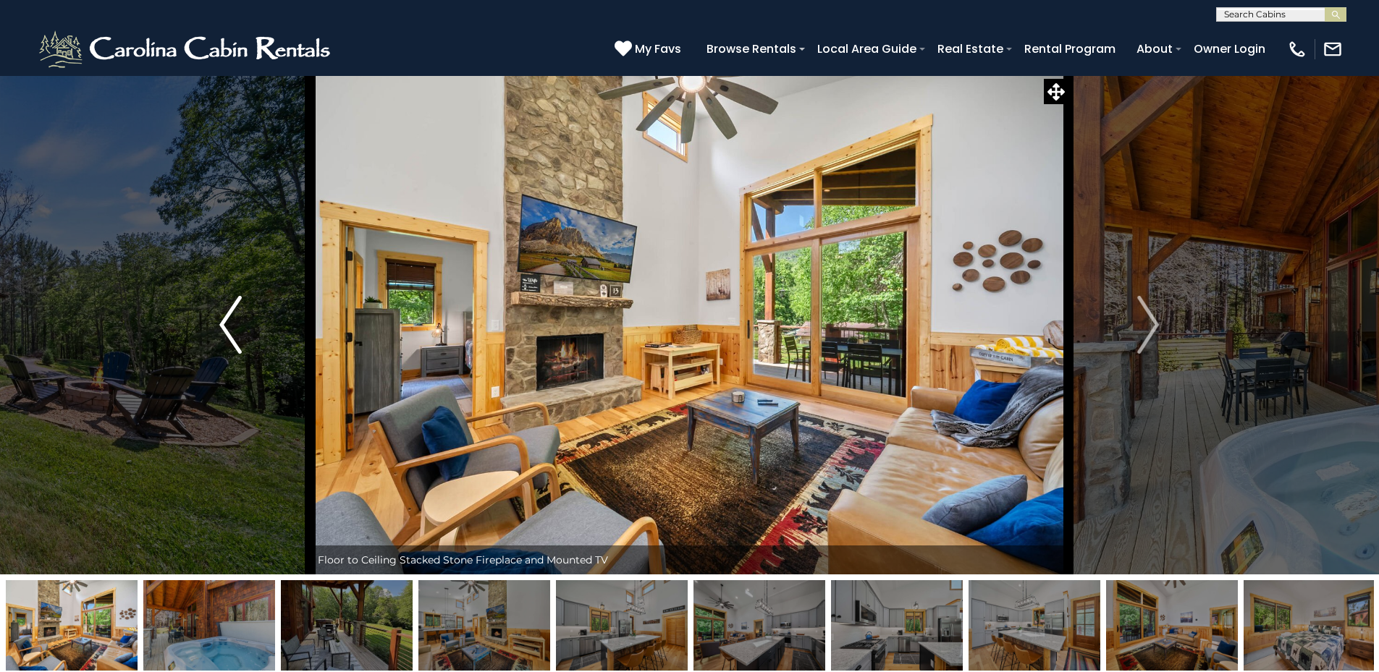
click at [221, 329] on img "Previous" at bounding box center [230, 325] width 22 height 58
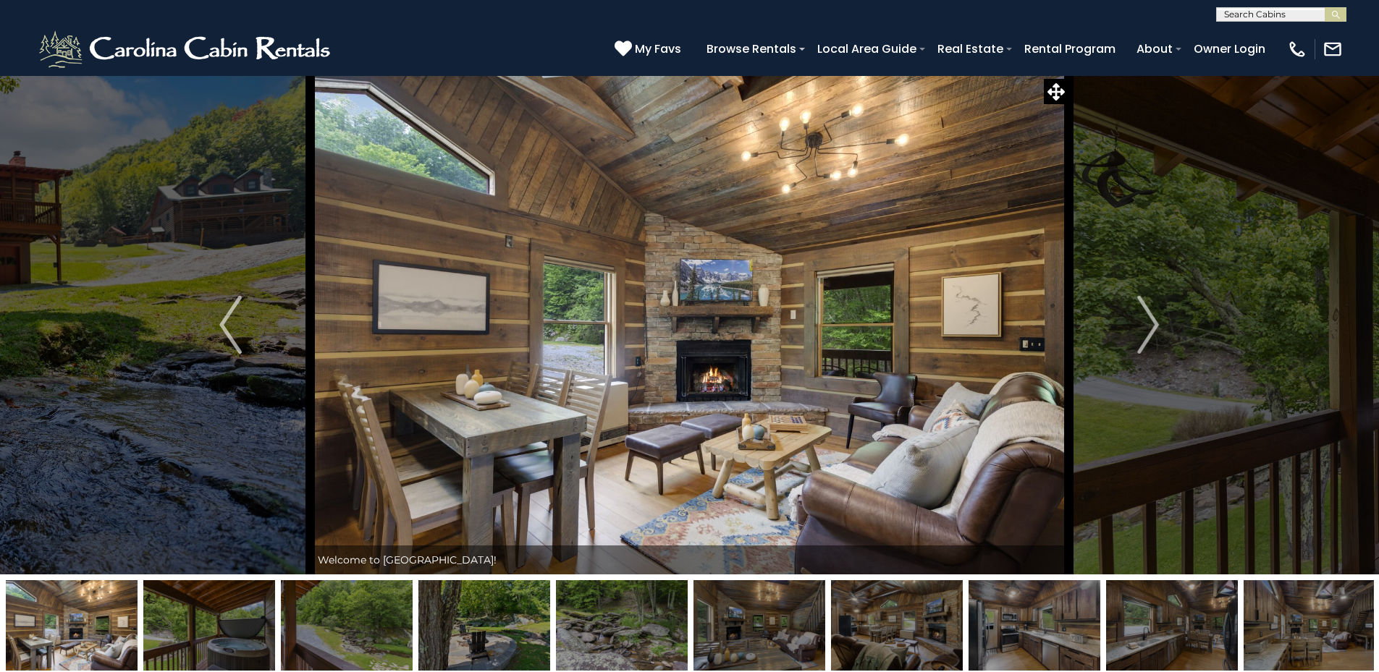
click at [509, 623] on img at bounding box center [484, 625] width 132 height 90
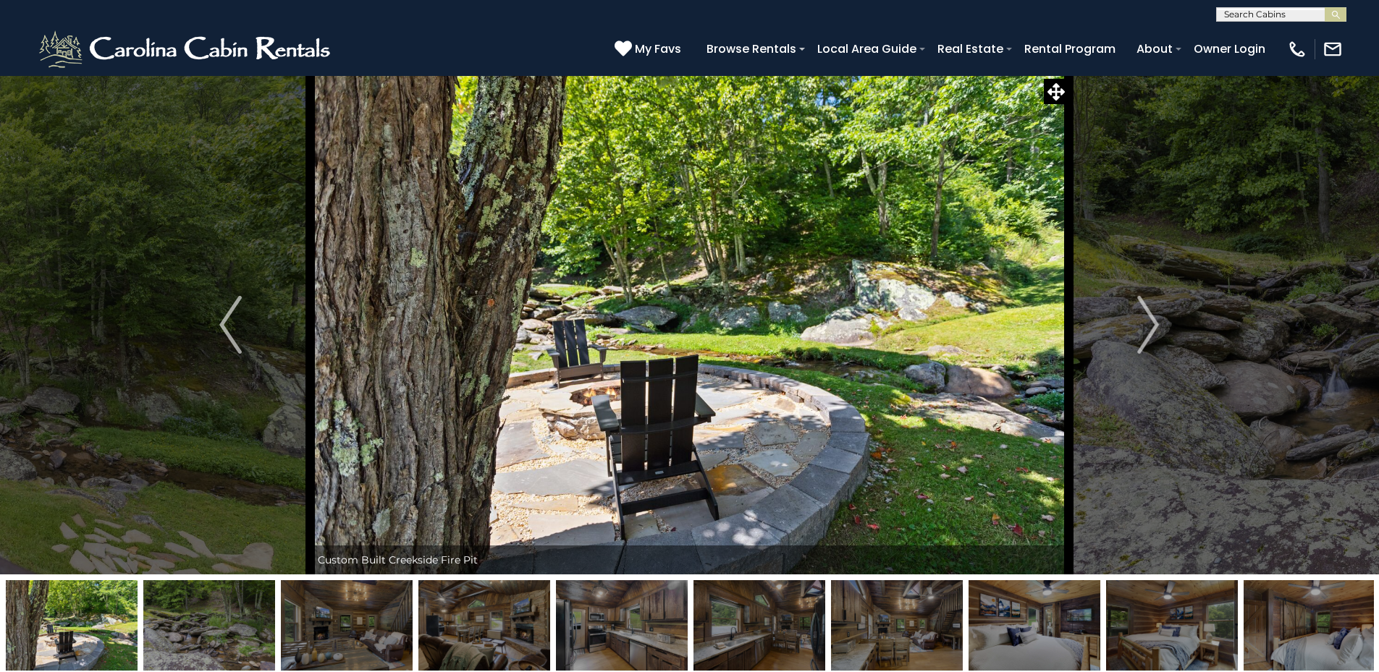
click at [582, 622] on img at bounding box center [622, 625] width 132 height 90
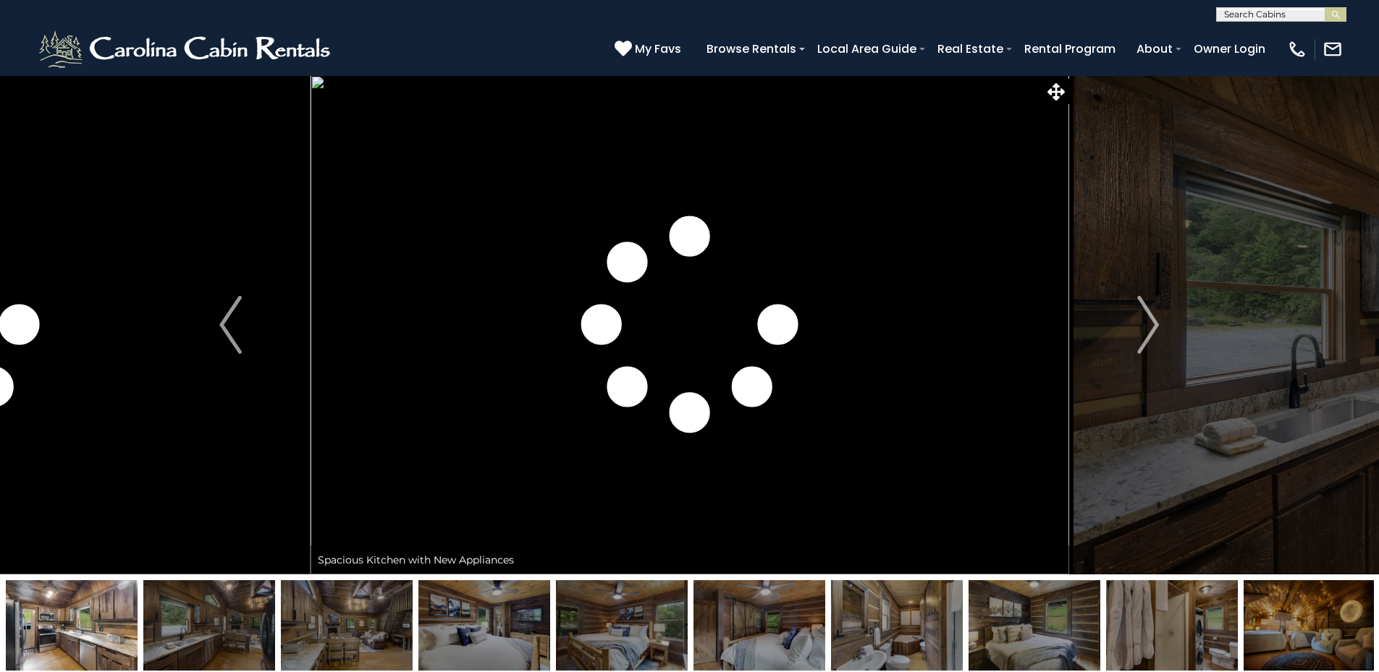
click at [745, 619] on img at bounding box center [759, 625] width 132 height 90
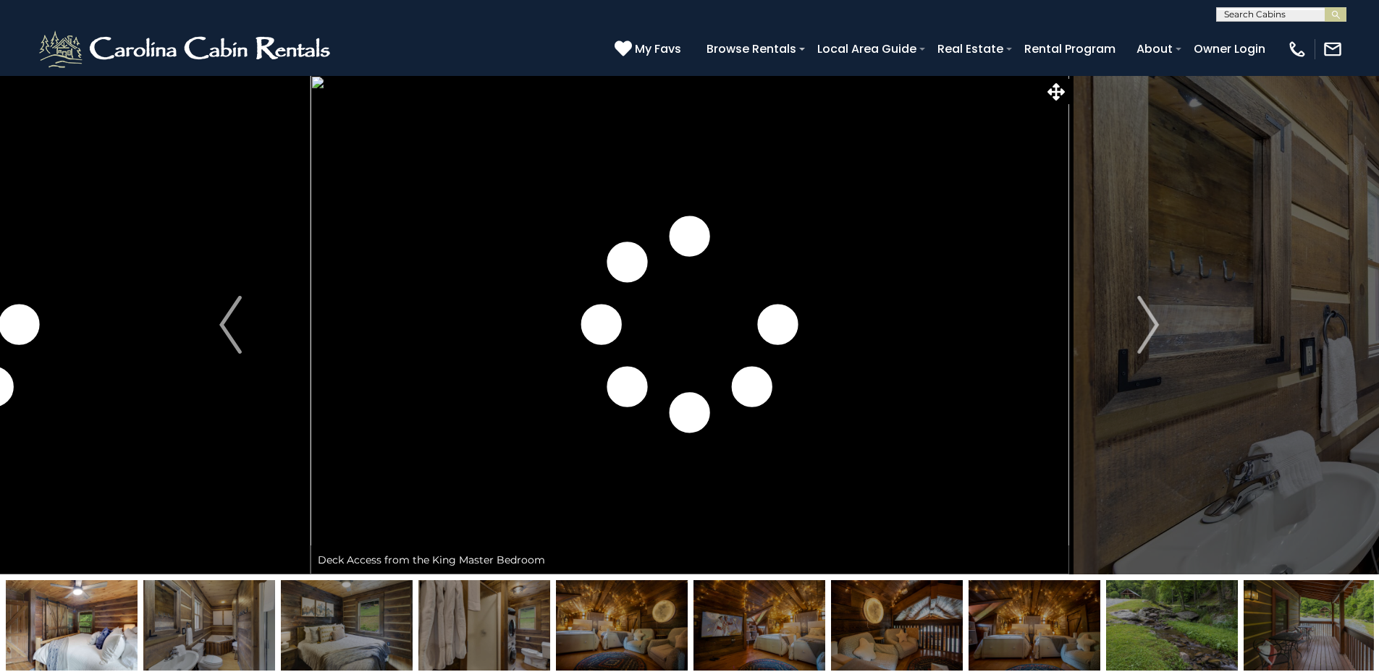
click at [1114, 616] on img at bounding box center [1172, 625] width 132 height 90
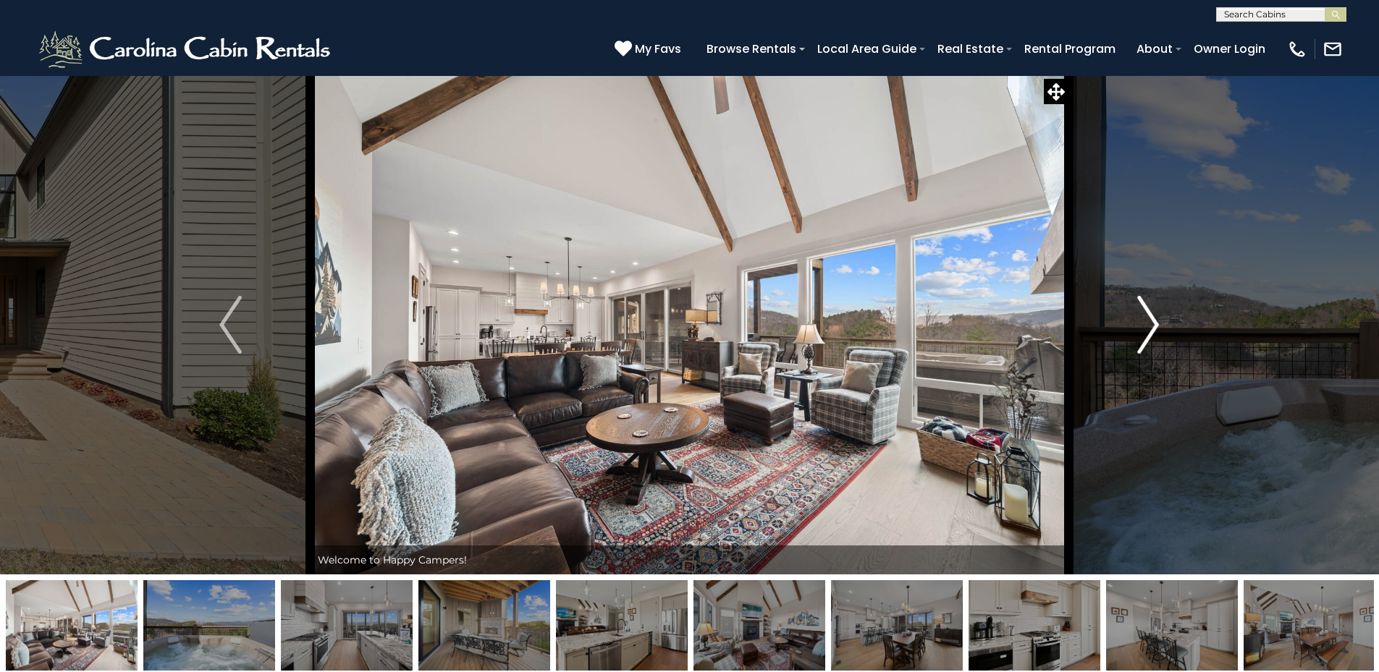
click at [1143, 321] on img "Next" at bounding box center [1148, 325] width 22 height 58
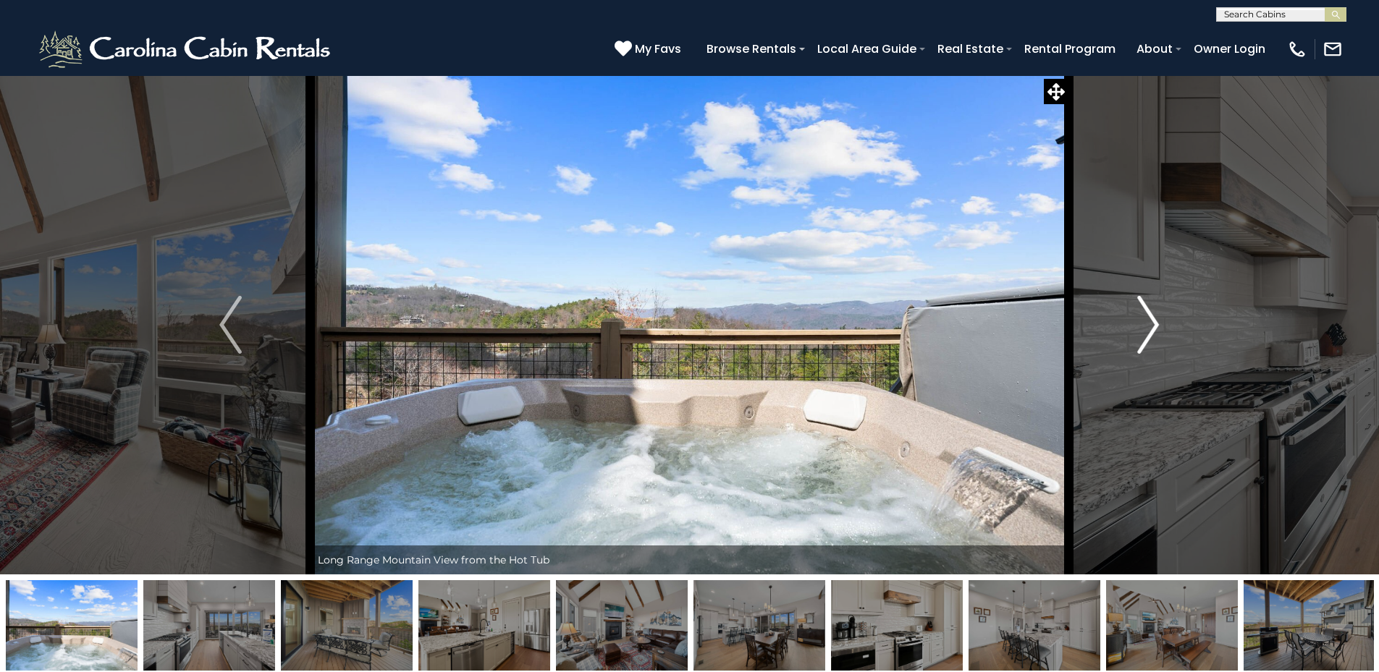
click at [1143, 321] on img "Next" at bounding box center [1148, 325] width 22 height 58
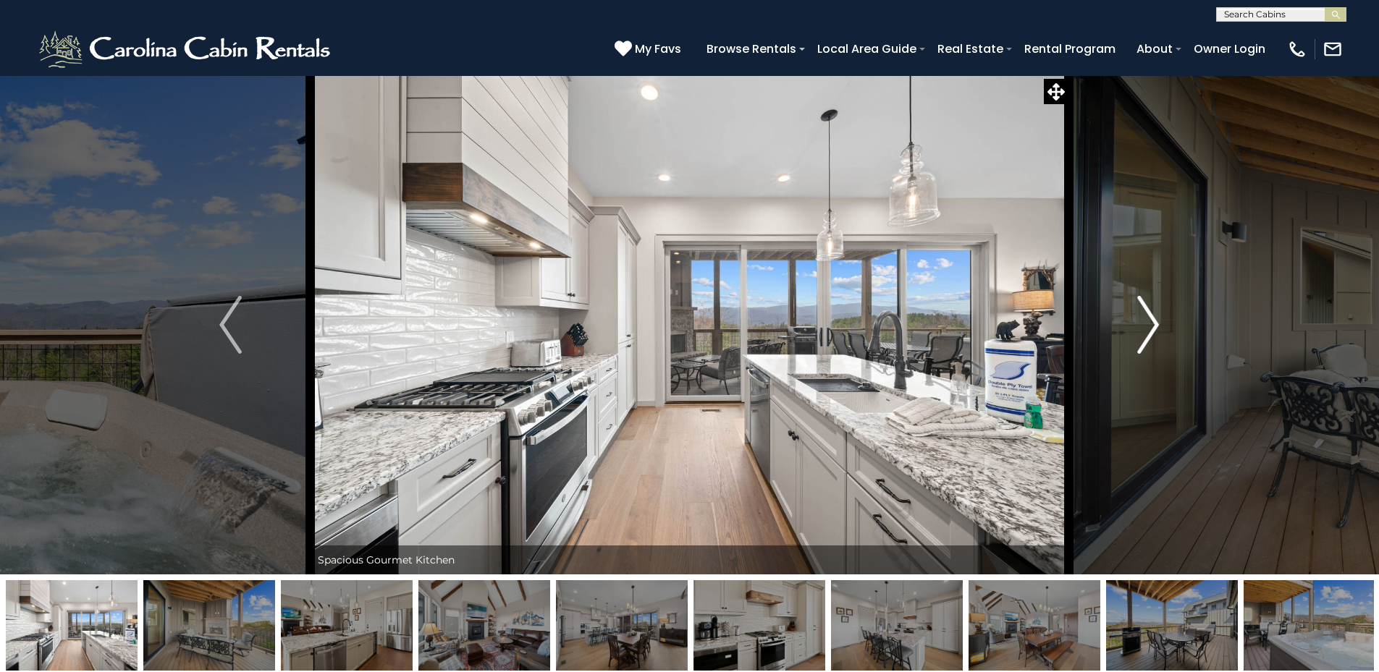
click at [1143, 321] on img "Next" at bounding box center [1148, 325] width 22 height 58
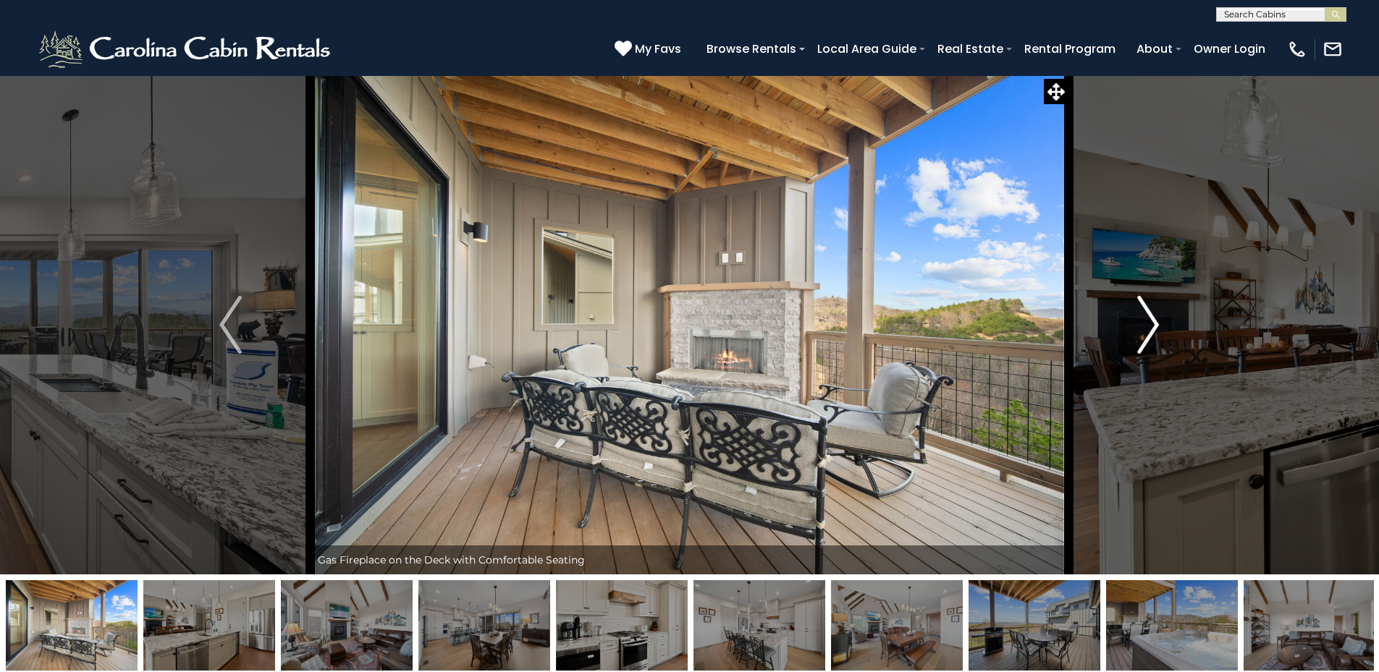
click at [1143, 321] on img "Next" at bounding box center [1148, 325] width 22 height 58
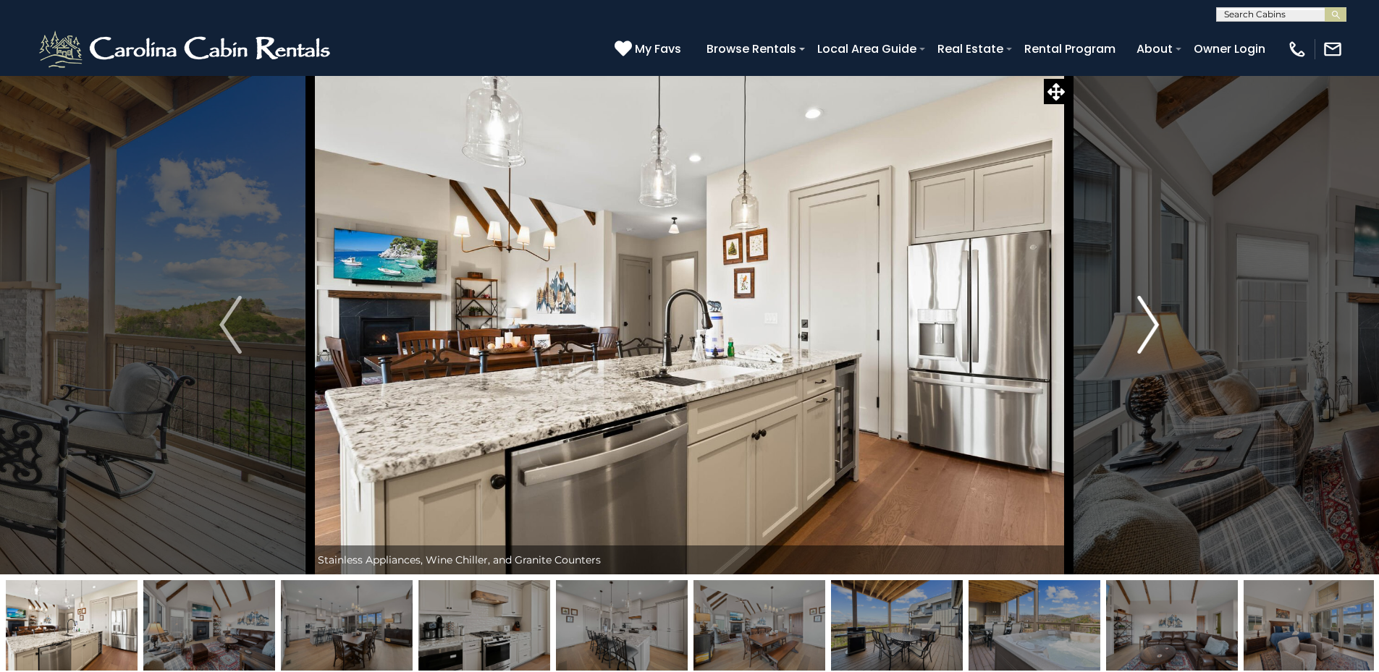
click at [1143, 321] on img "Next" at bounding box center [1148, 325] width 22 height 58
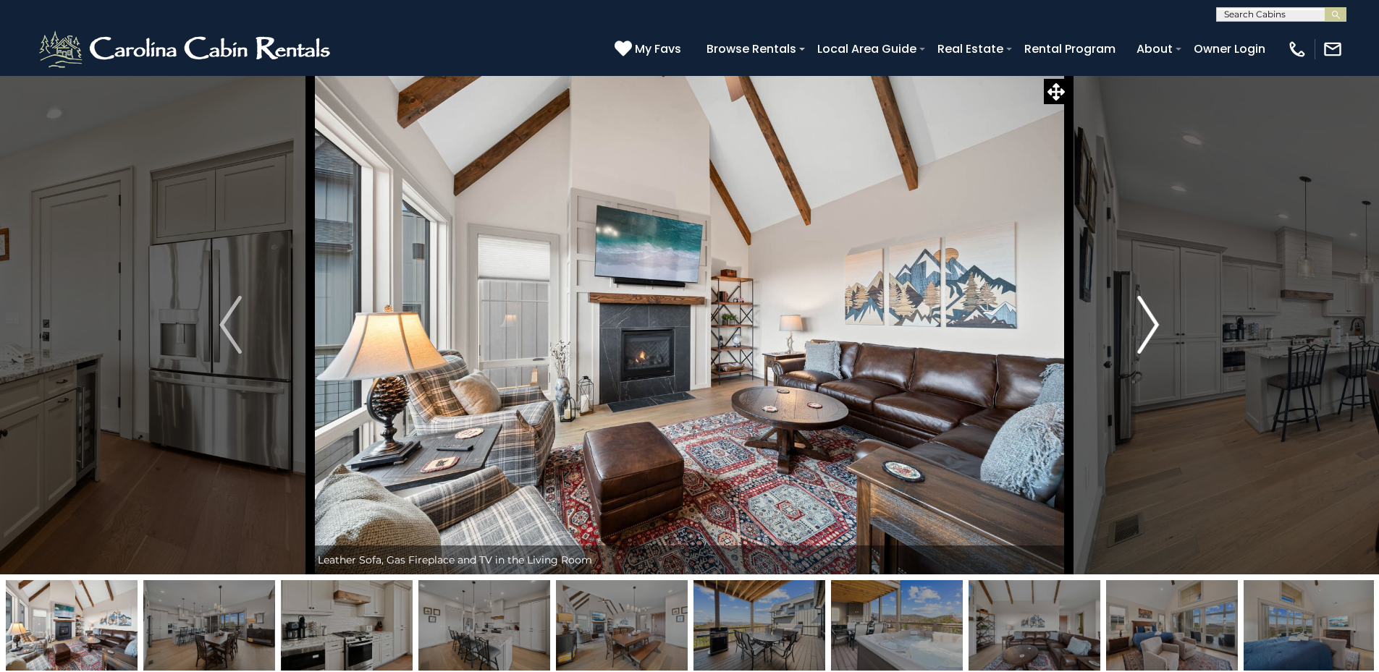
click at [1143, 321] on img "Next" at bounding box center [1148, 325] width 22 height 58
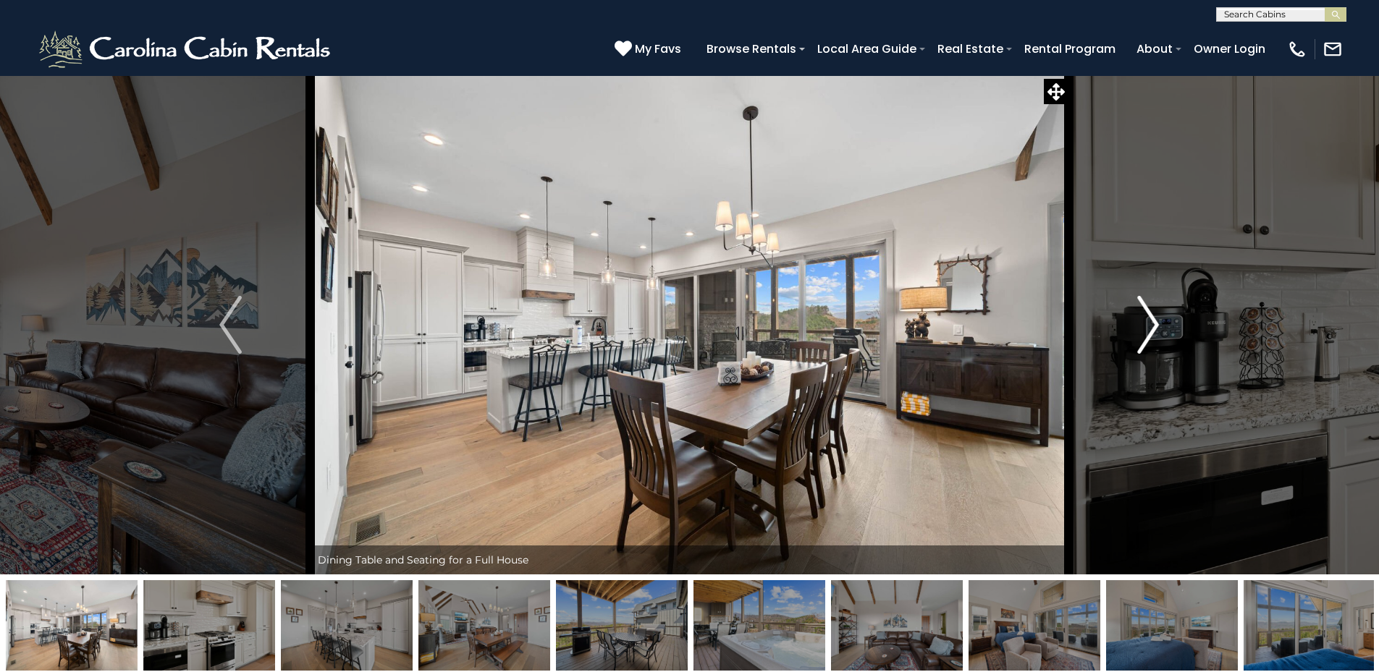
click at [1143, 321] on img "Next" at bounding box center [1148, 325] width 22 height 58
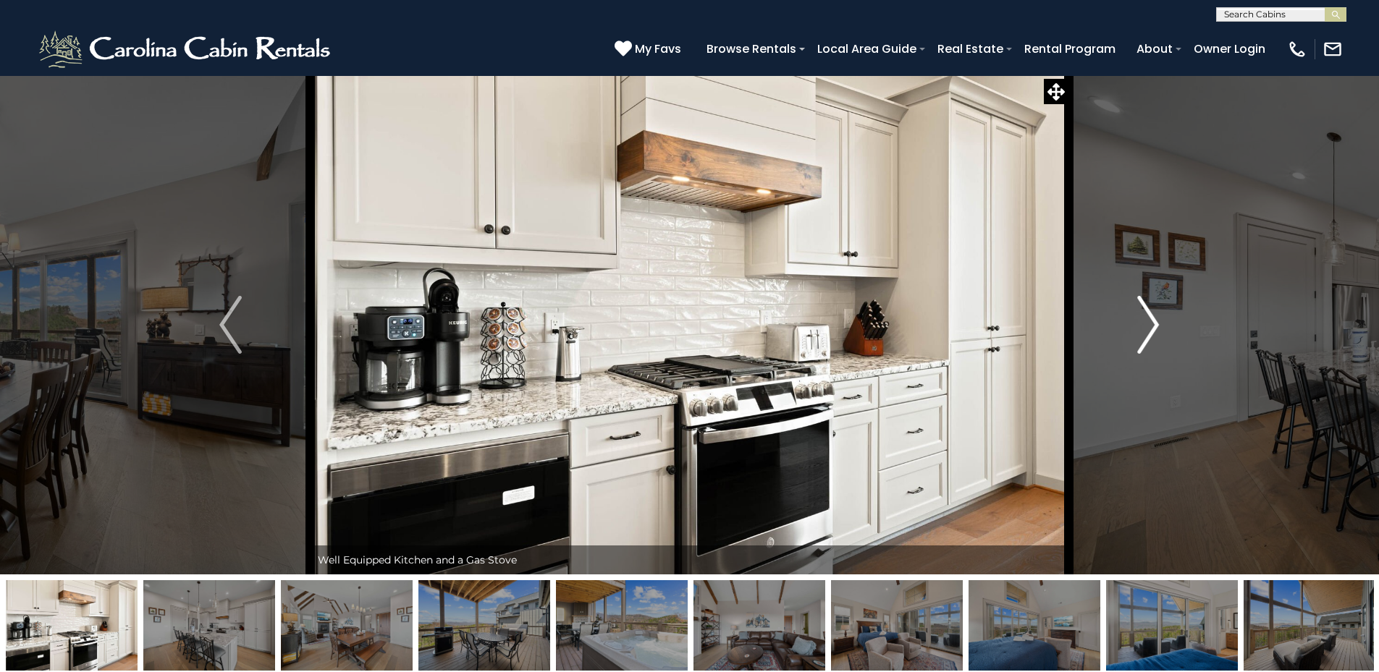
click at [1143, 321] on img "Next" at bounding box center [1148, 325] width 22 height 58
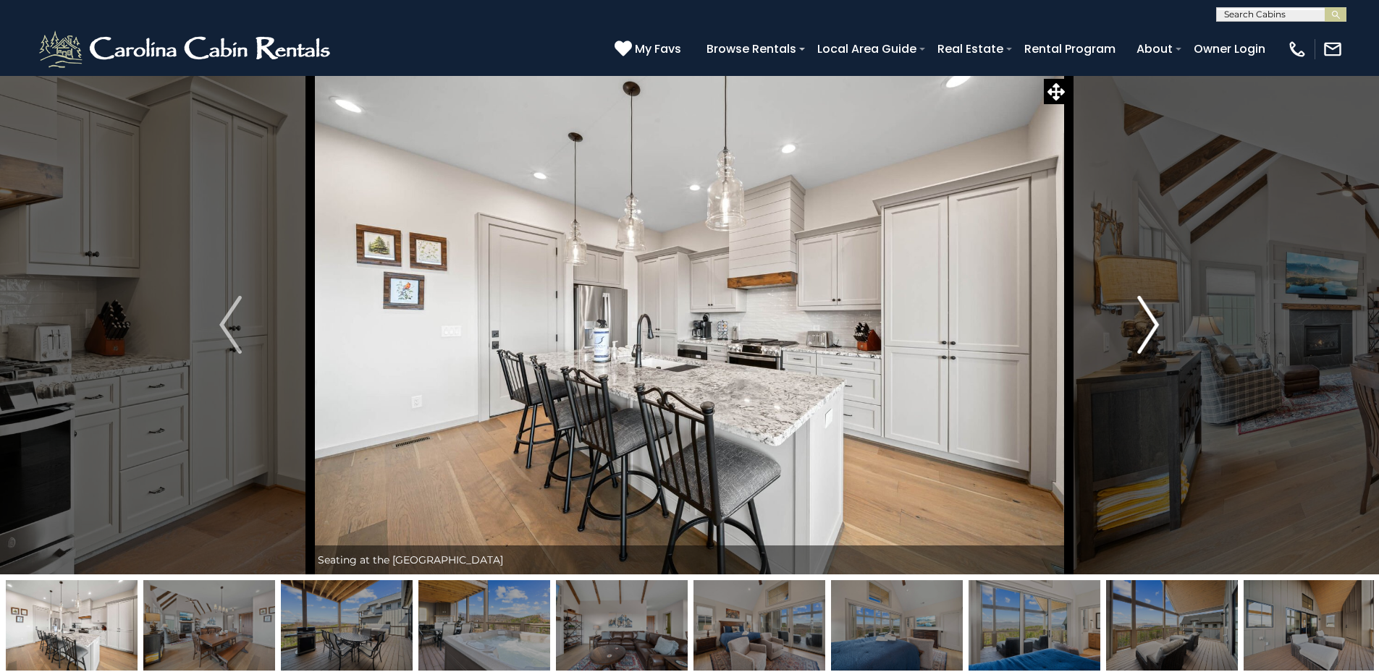
click at [1143, 321] on img "Next" at bounding box center [1148, 325] width 22 height 58
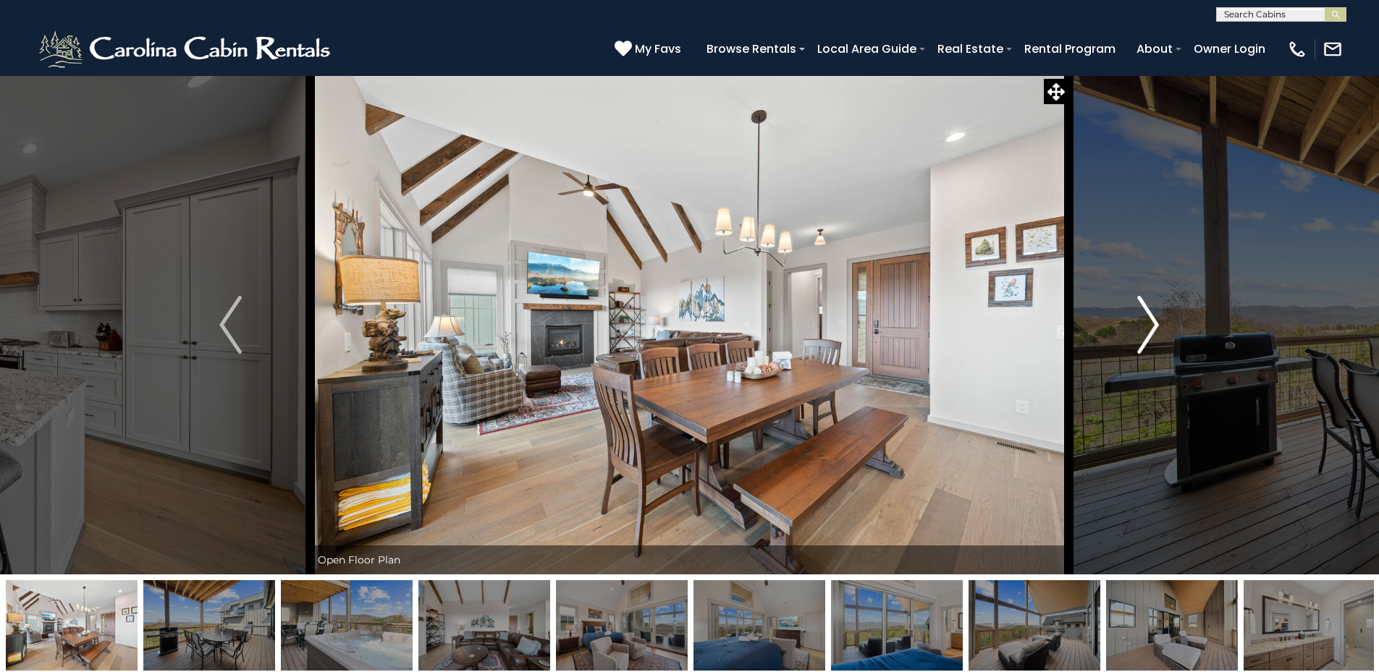
click at [1143, 321] on img "Next" at bounding box center [1148, 325] width 22 height 58
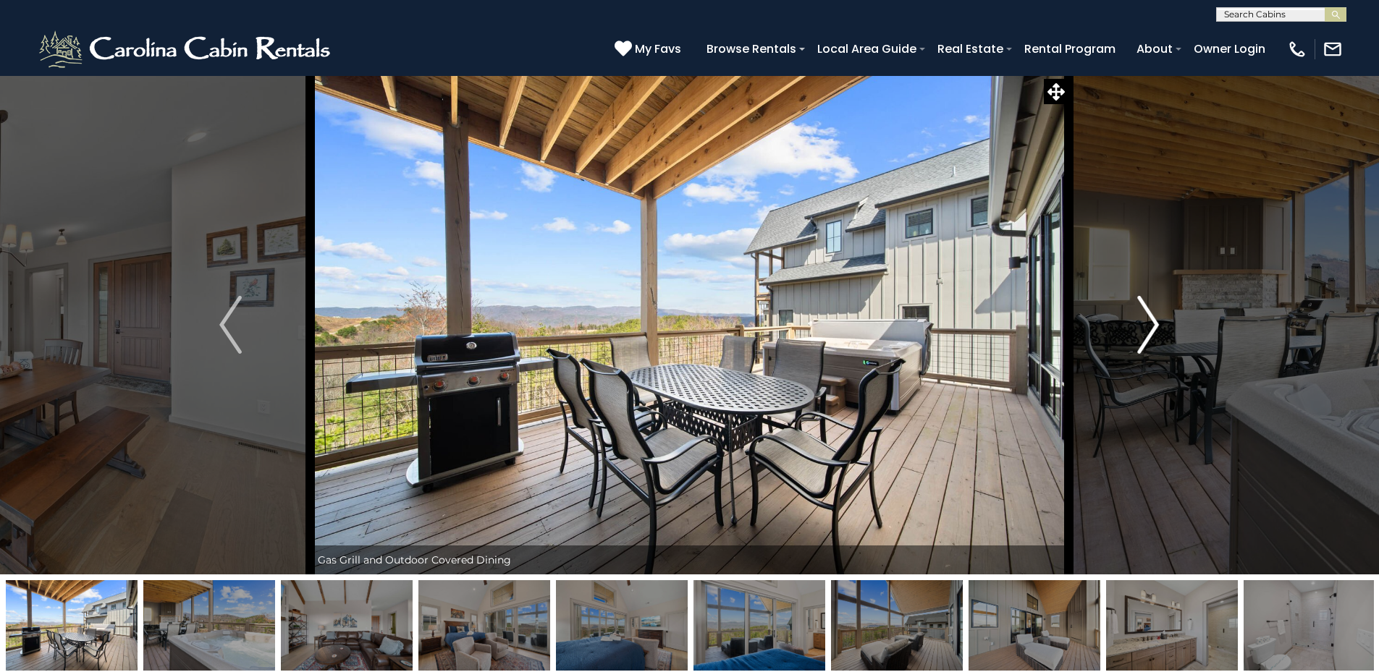
click at [1143, 321] on img "Next" at bounding box center [1148, 325] width 22 height 58
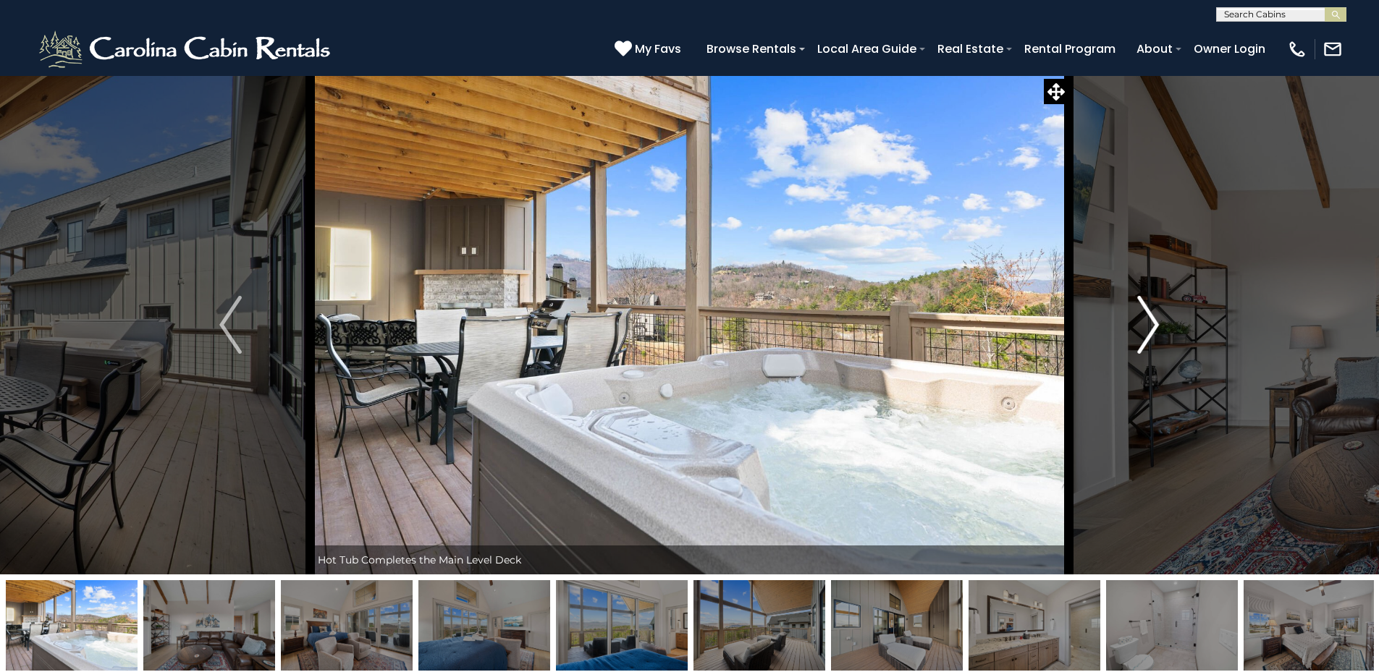
click at [1157, 329] on img "Next" at bounding box center [1148, 325] width 22 height 58
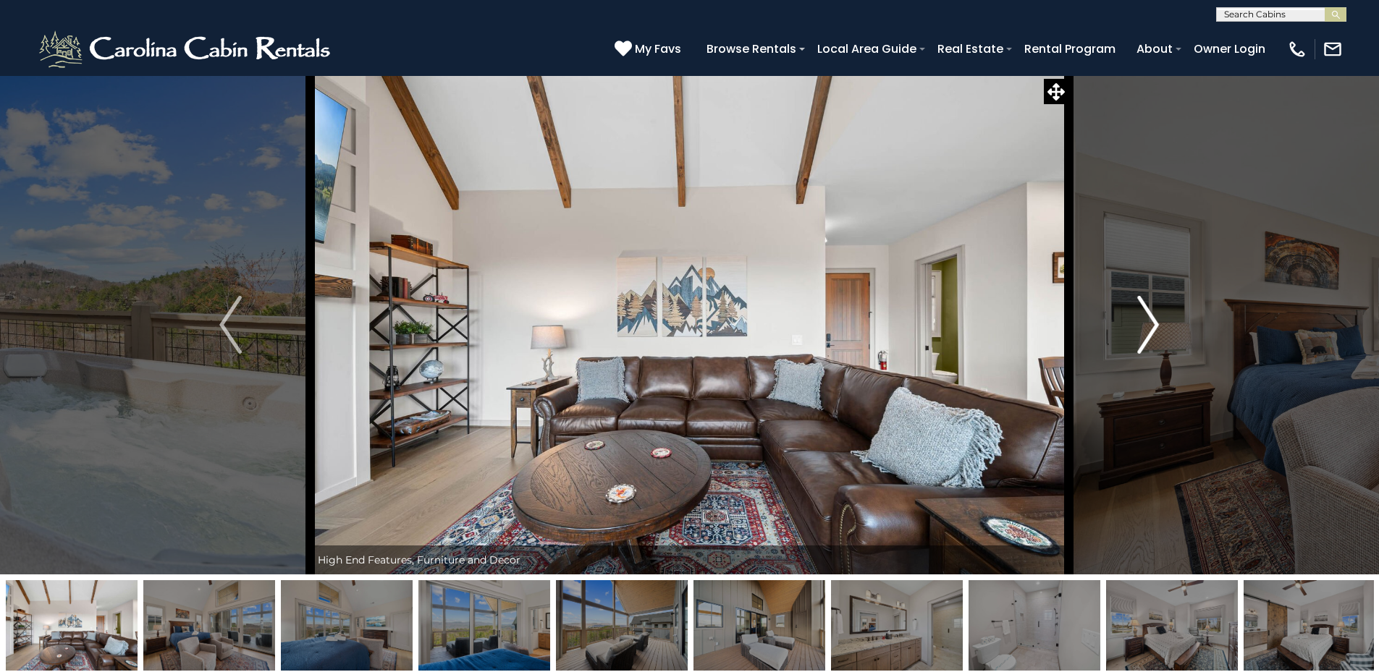
click at [1156, 329] on img "Next" at bounding box center [1148, 325] width 22 height 58
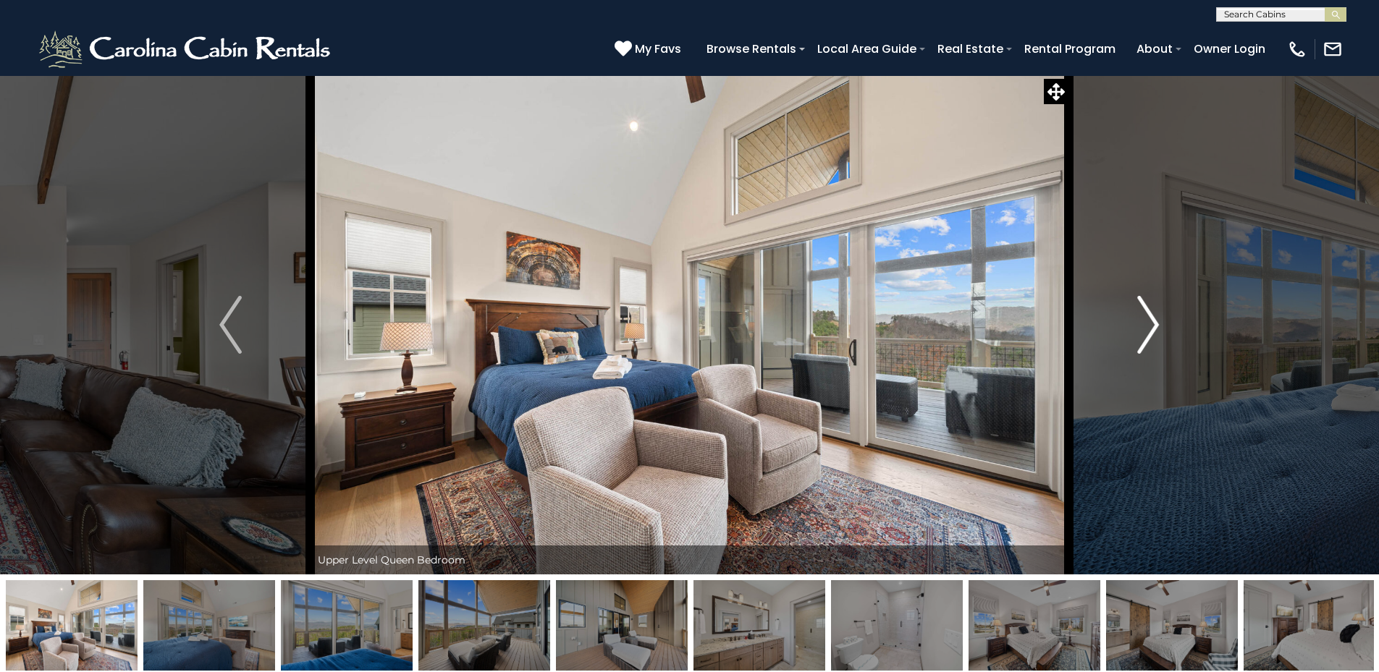
click at [1156, 329] on img "Next" at bounding box center [1148, 325] width 22 height 58
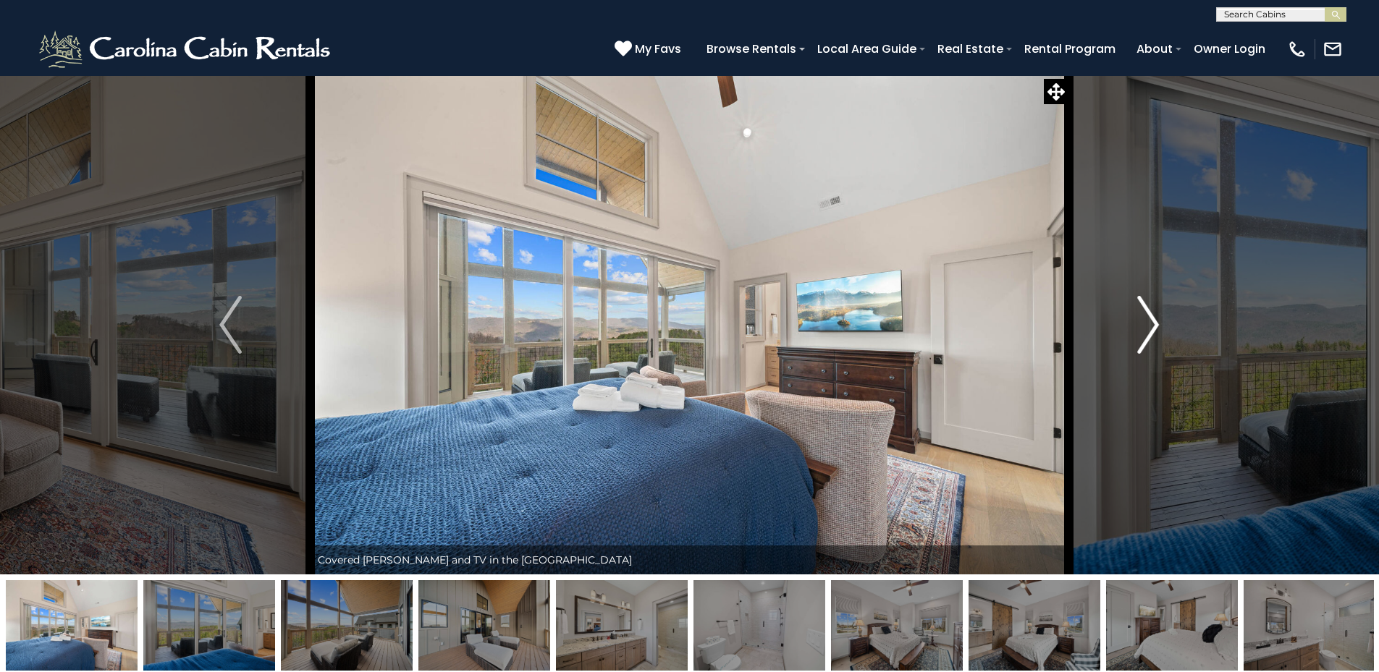
click at [1156, 329] on img "Next" at bounding box center [1148, 325] width 22 height 58
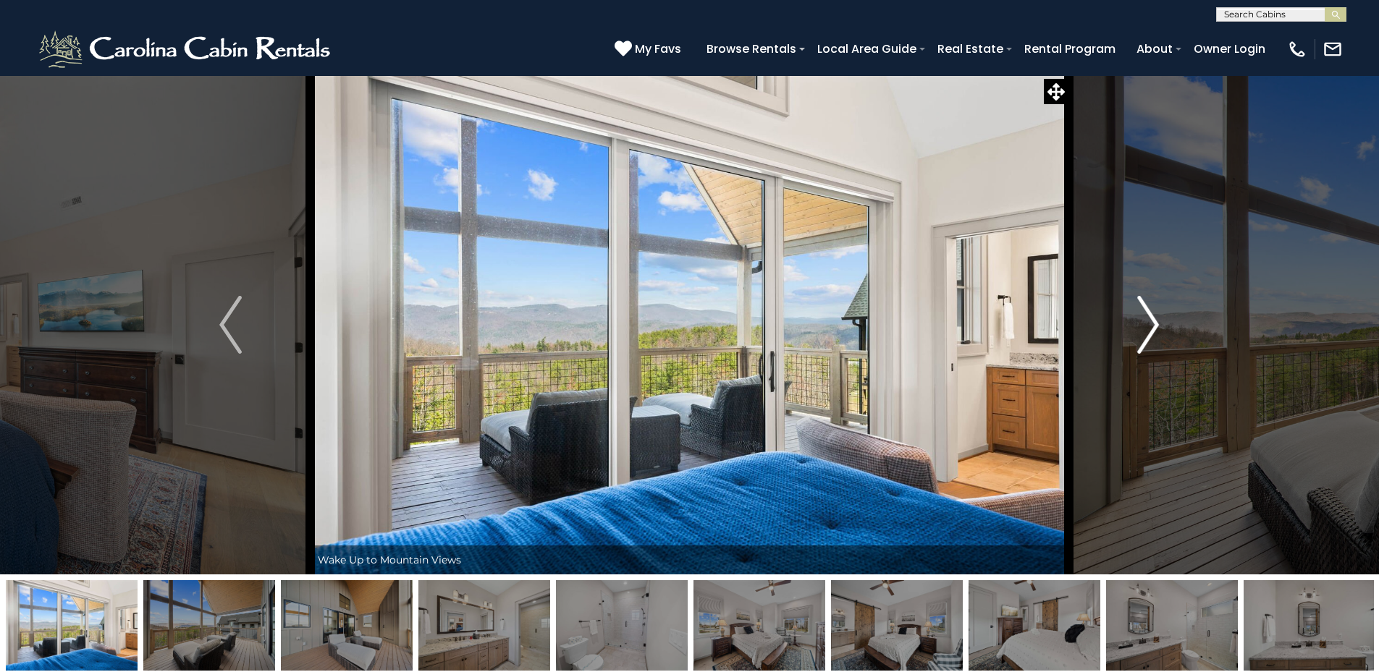
click at [1148, 321] on img "Next" at bounding box center [1148, 325] width 22 height 58
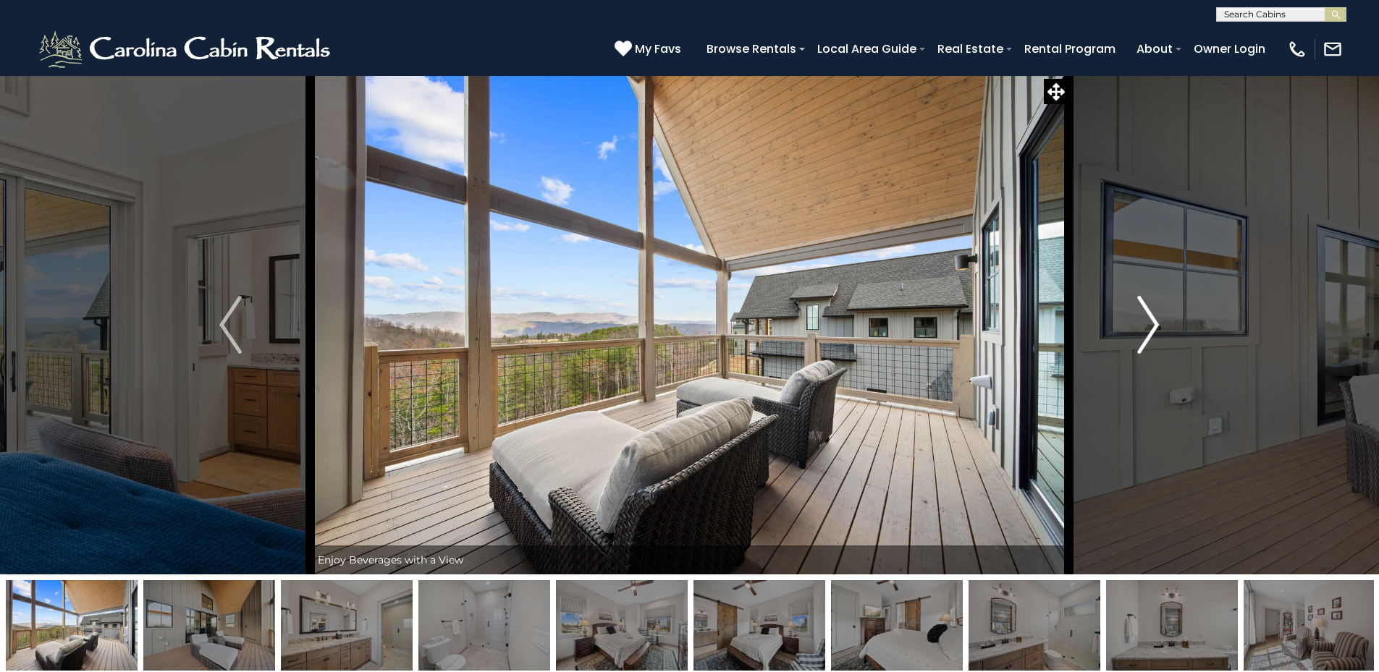
click at [1148, 321] on img "Next" at bounding box center [1148, 325] width 22 height 58
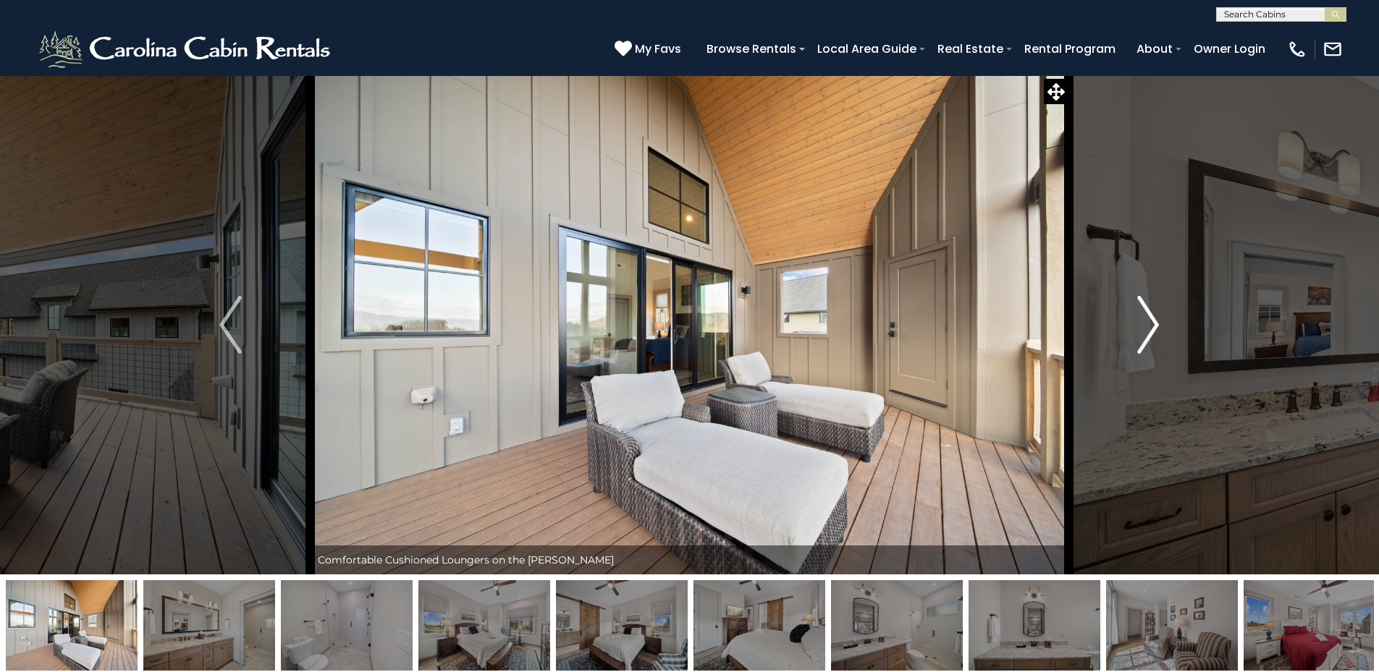
click at [1148, 321] on img "Next" at bounding box center [1148, 325] width 22 height 58
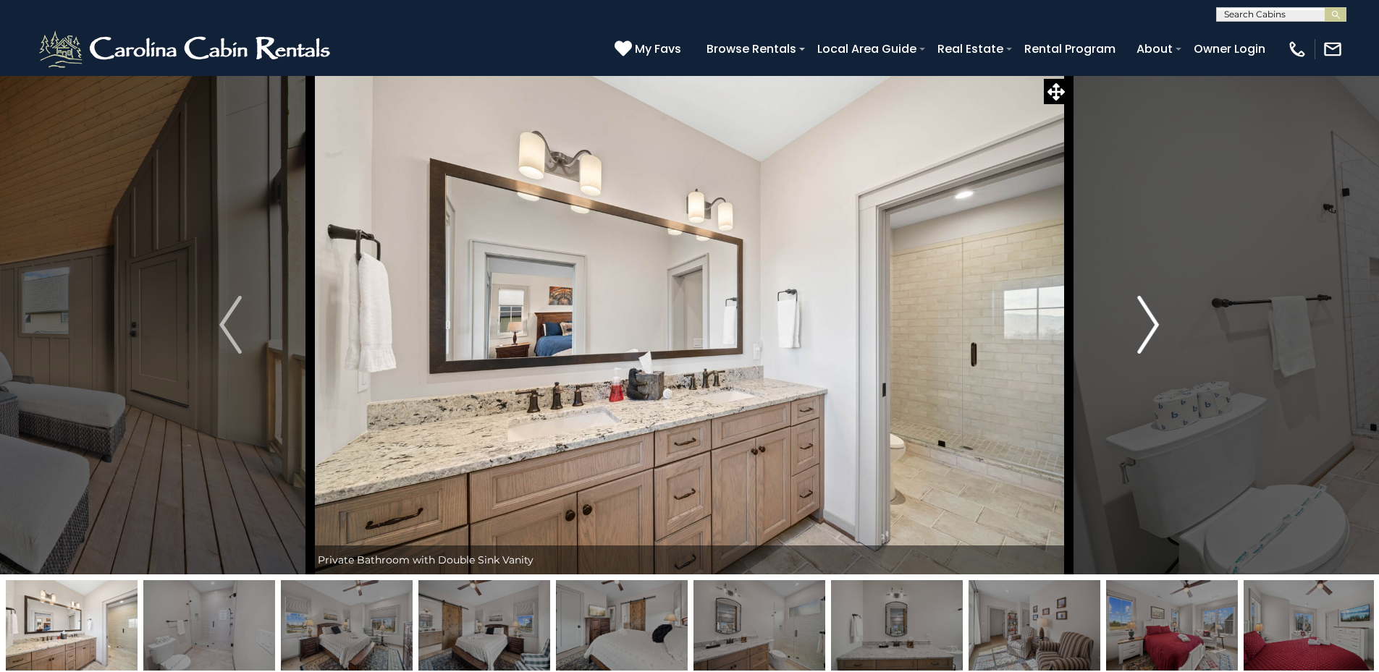
click at [1148, 321] on img "Next" at bounding box center [1148, 325] width 22 height 58
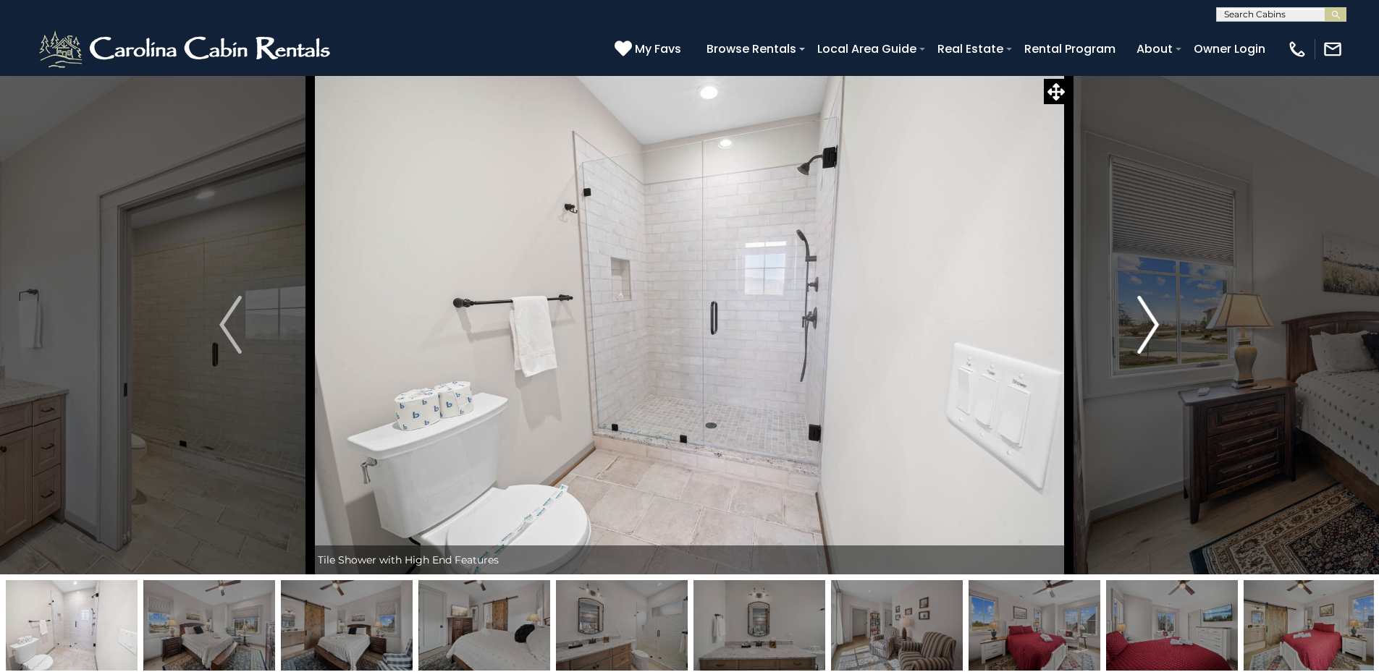
click at [1148, 321] on img "Next" at bounding box center [1148, 325] width 22 height 58
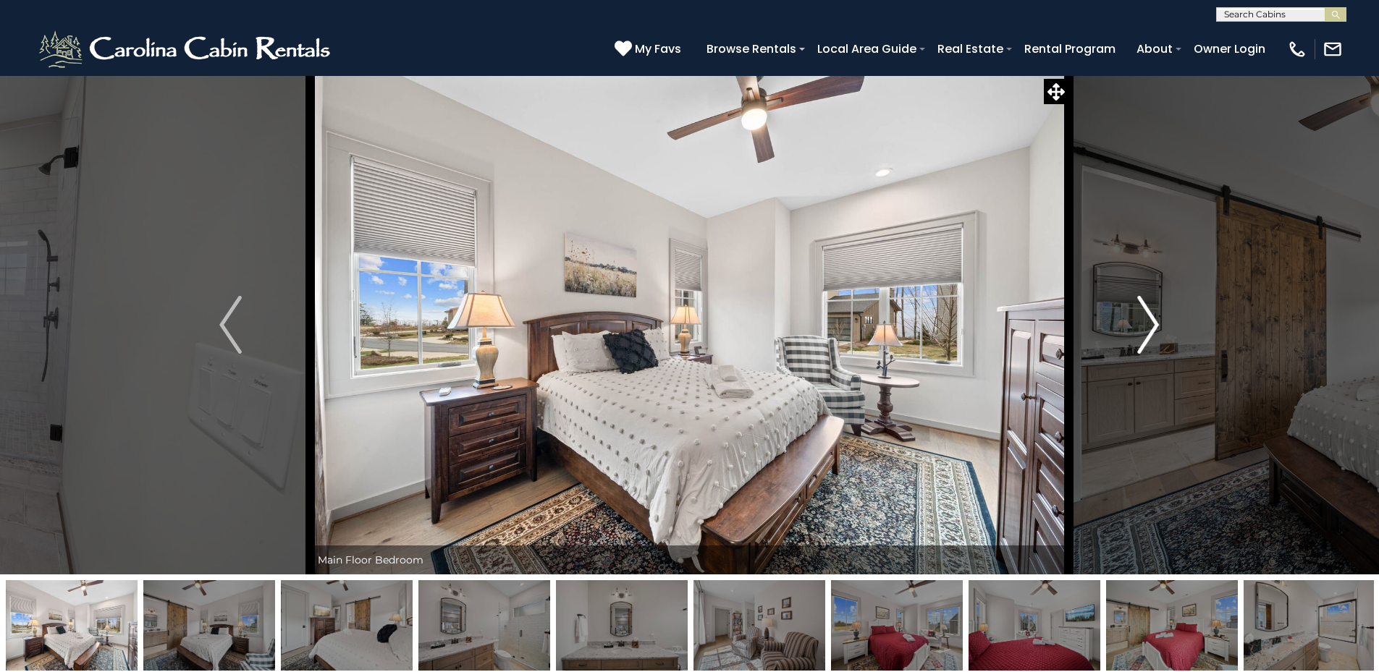
click at [1148, 321] on img "Next" at bounding box center [1148, 325] width 22 height 58
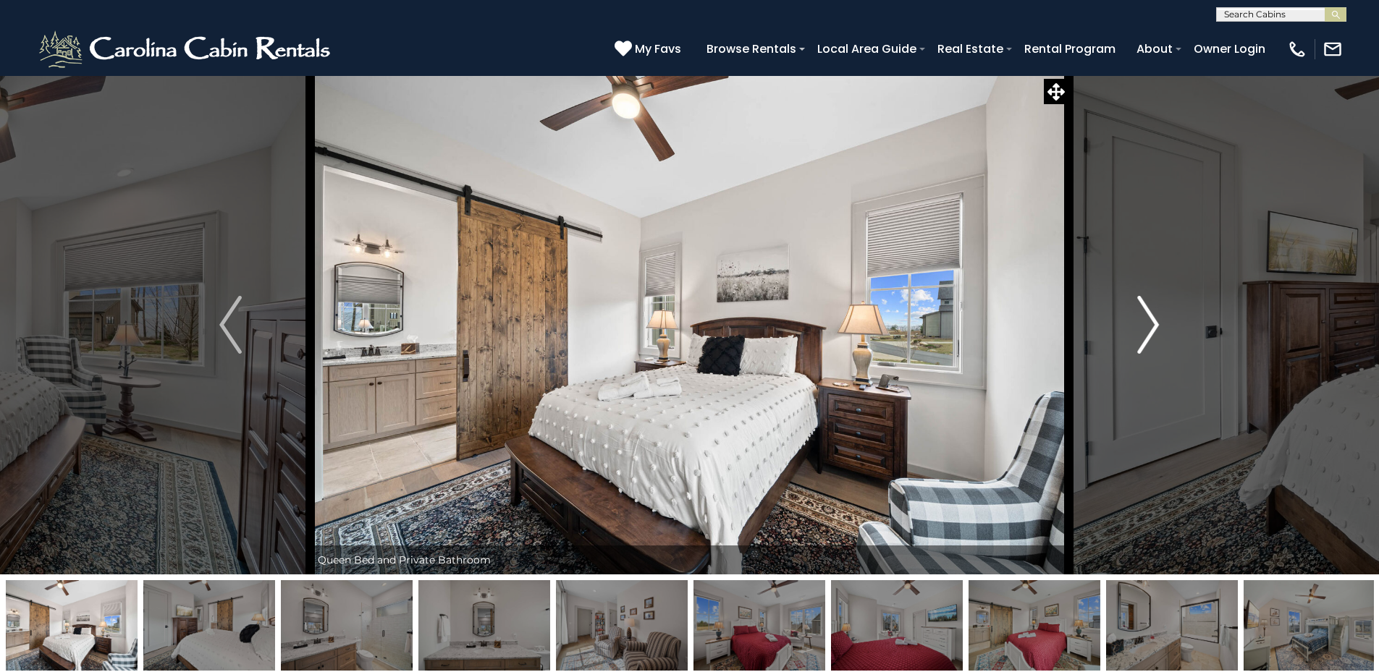
click at [1148, 321] on img "Next" at bounding box center [1148, 325] width 22 height 58
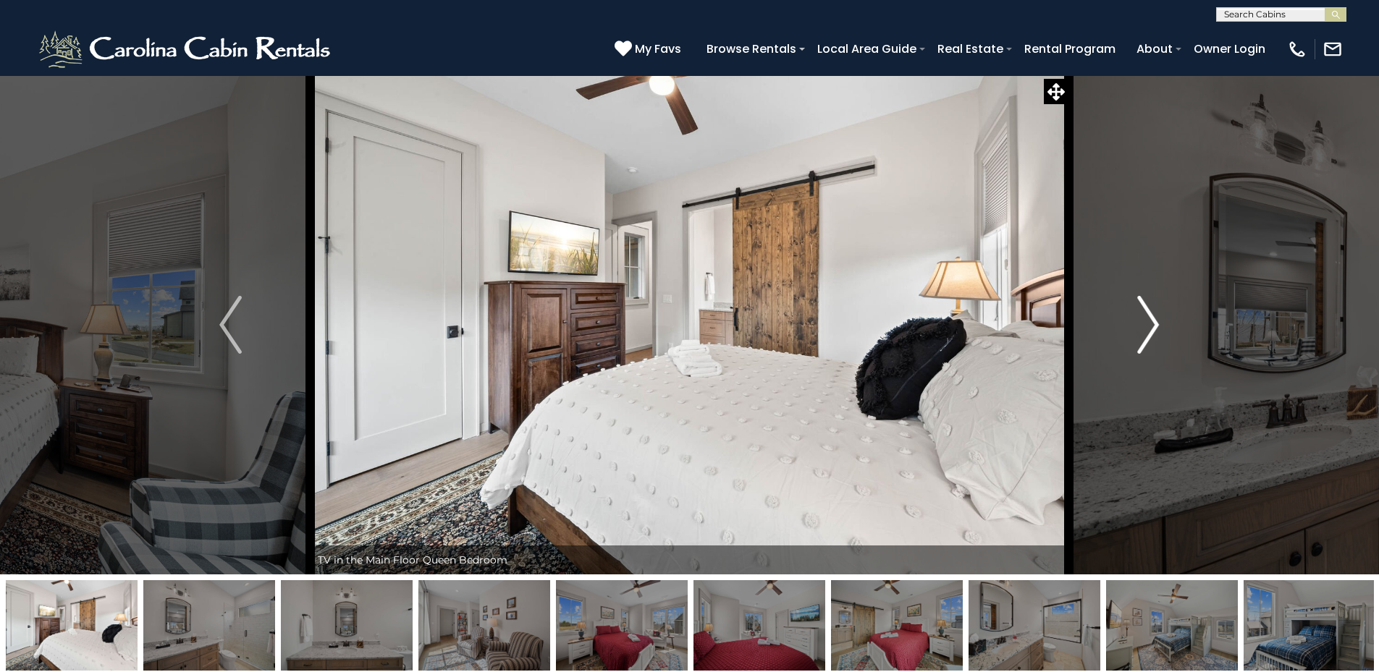
click at [1148, 321] on img "Next" at bounding box center [1148, 325] width 22 height 58
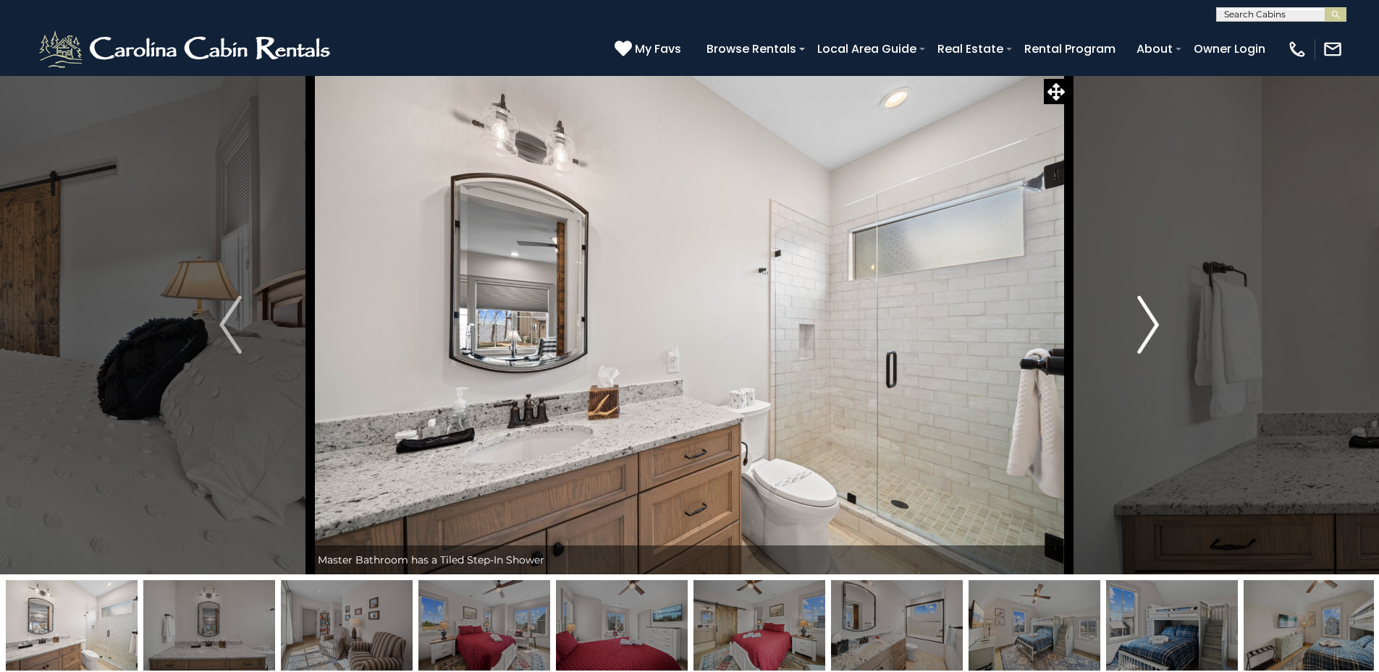
click at [1148, 321] on img "Next" at bounding box center [1148, 325] width 22 height 58
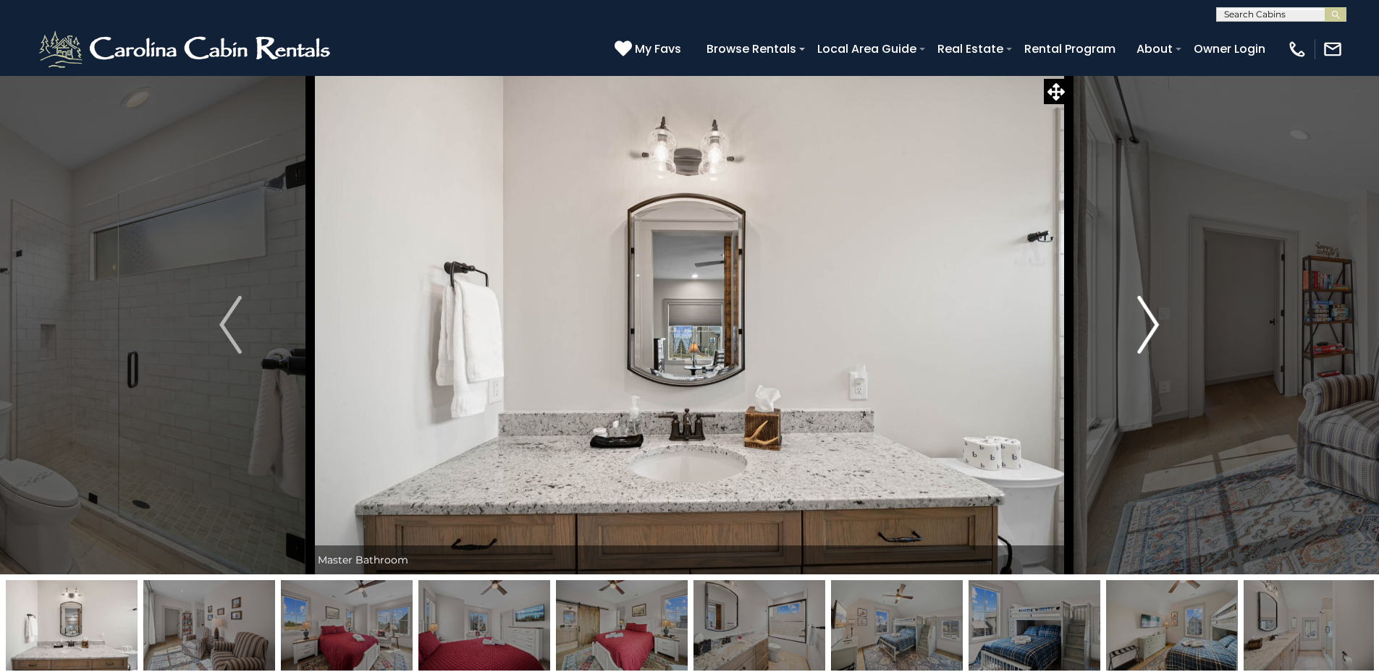
click at [1148, 321] on img "Next" at bounding box center [1148, 325] width 22 height 58
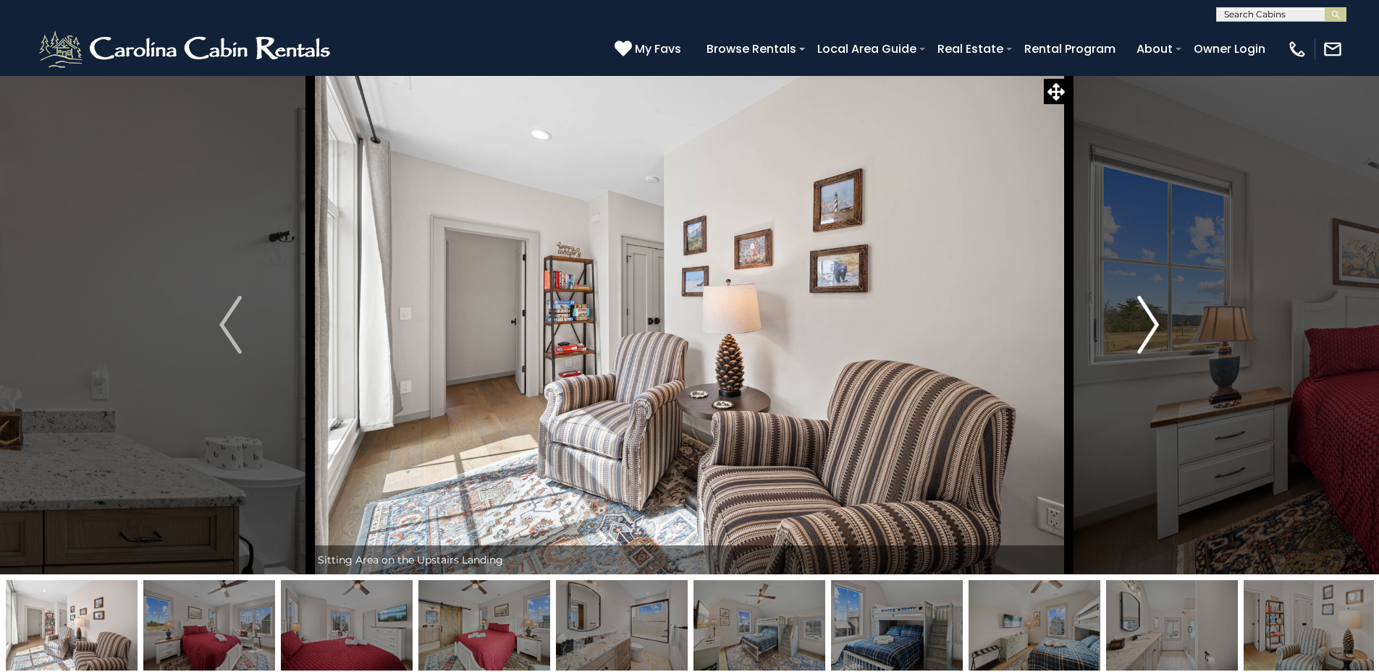
click at [1148, 321] on img "Next" at bounding box center [1148, 325] width 22 height 58
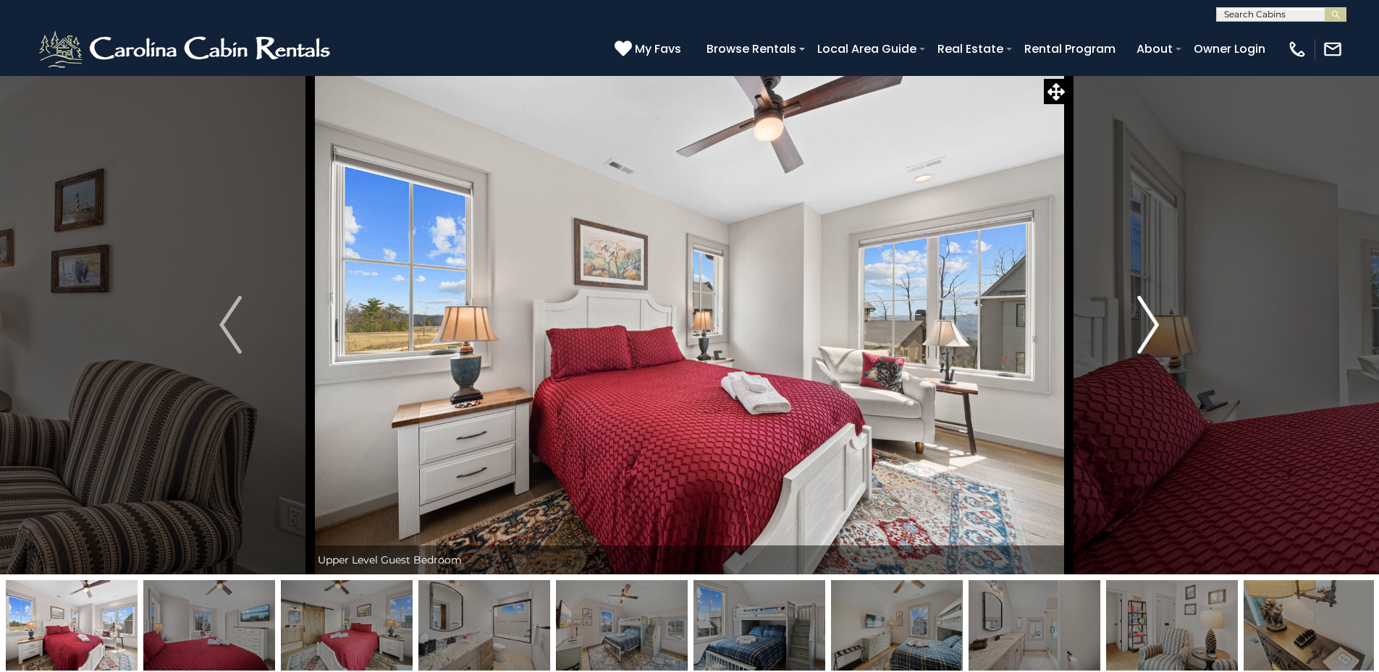
click at [1144, 315] on img "Next" at bounding box center [1148, 325] width 22 height 58
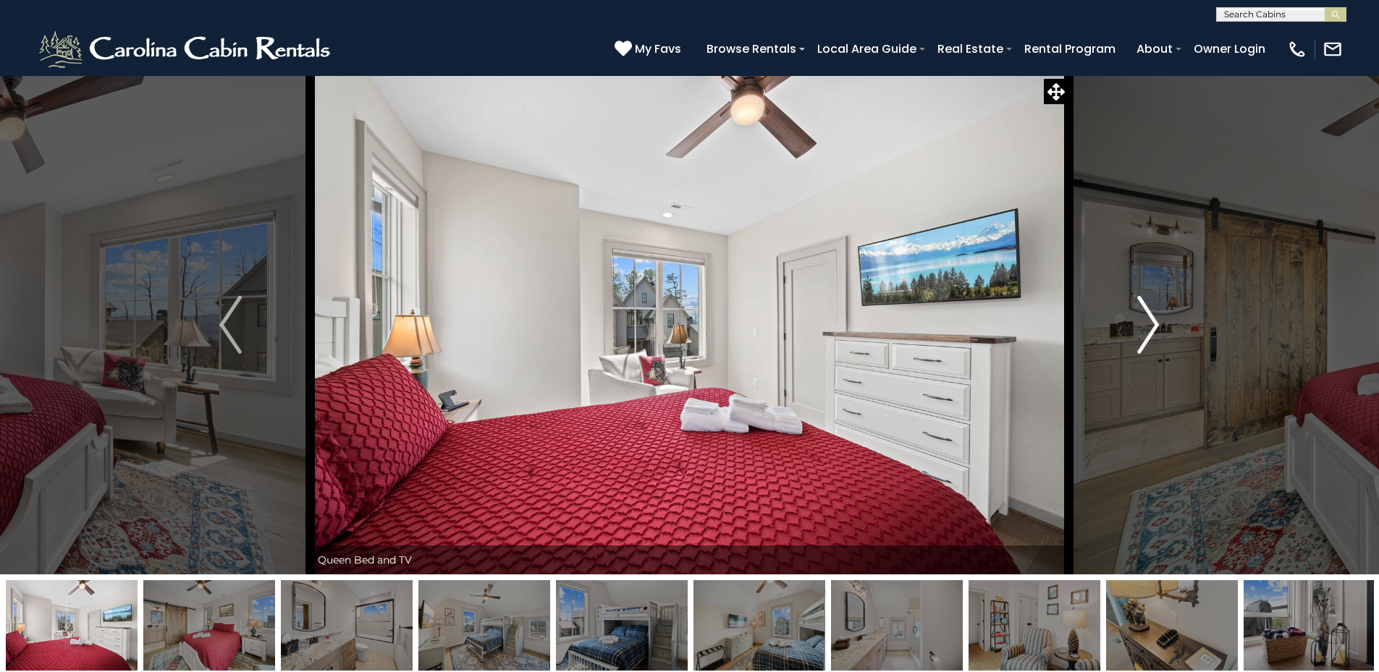
click at [1144, 315] on img "Next" at bounding box center [1148, 325] width 22 height 58
